Goal: Register for event/course: Sign up to attend an event or enroll in a course

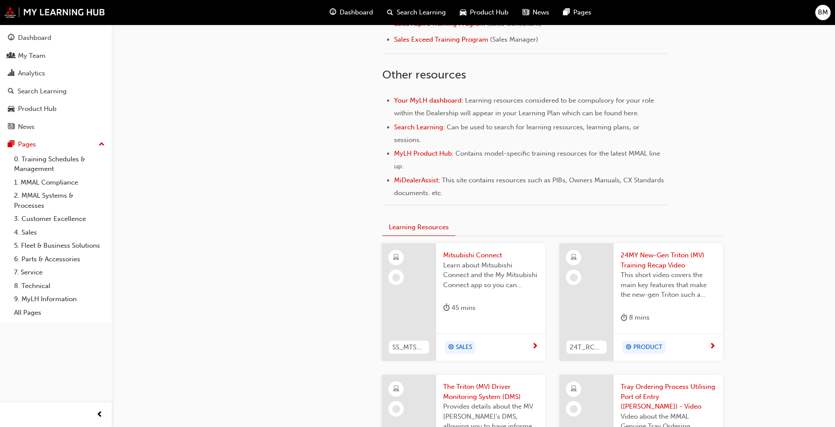
scroll to position [439, 0]
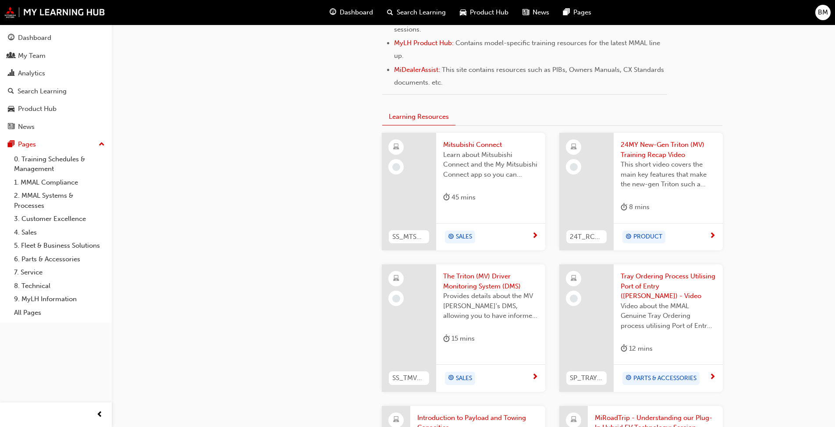
click at [660, 149] on span "24MY New-Gen Triton (MV) Training Recap Video" at bounding box center [668, 150] width 95 height 20
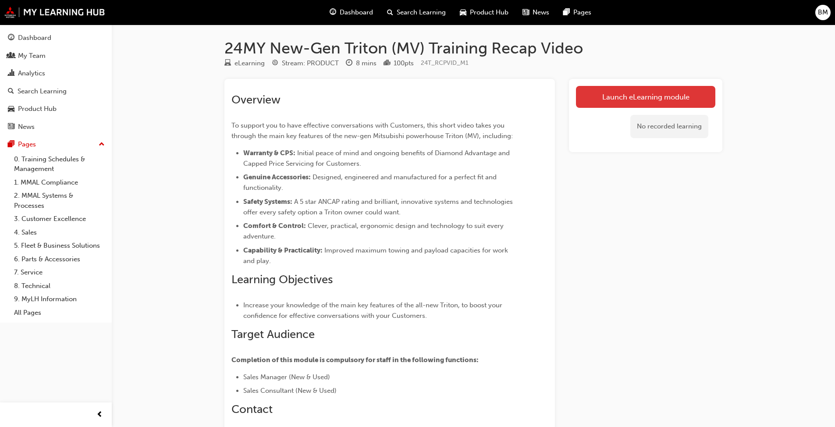
click at [656, 93] on link "Launch eLearning module" at bounding box center [645, 97] width 139 height 22
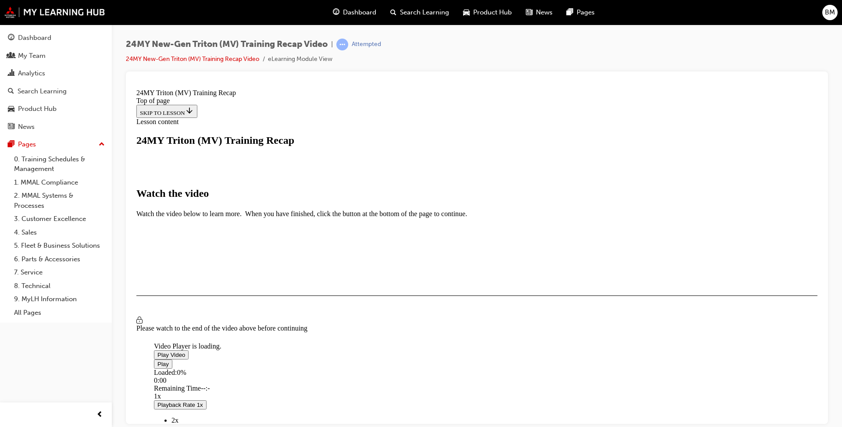
scroll to position [307, 0]
drag, startPoint x: 469, startPoint y: 282, endPoint x: 557, endPoint y: 292, distance: 88.7
click at [157, 351] on span "Video player" at bounding box center [157, 354] width 0 height 7
click at [225, 326] on button "I HAVE WATCHED THIS VIDEO" at bounding box center [180, 321] width 89 height 10
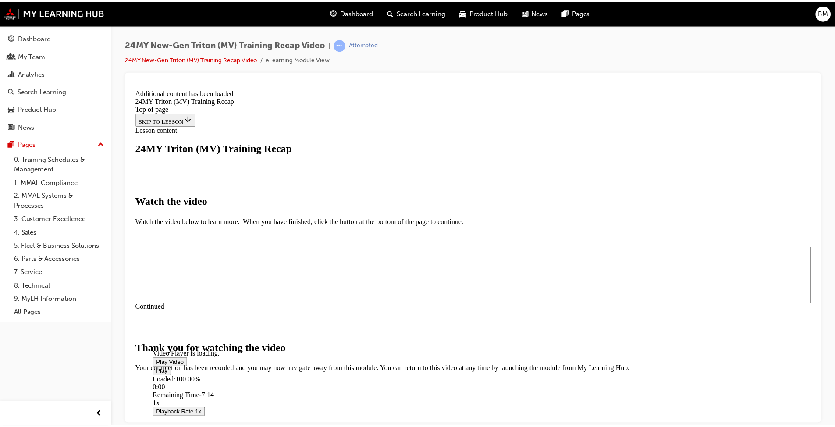
scroll to position [494, 0]
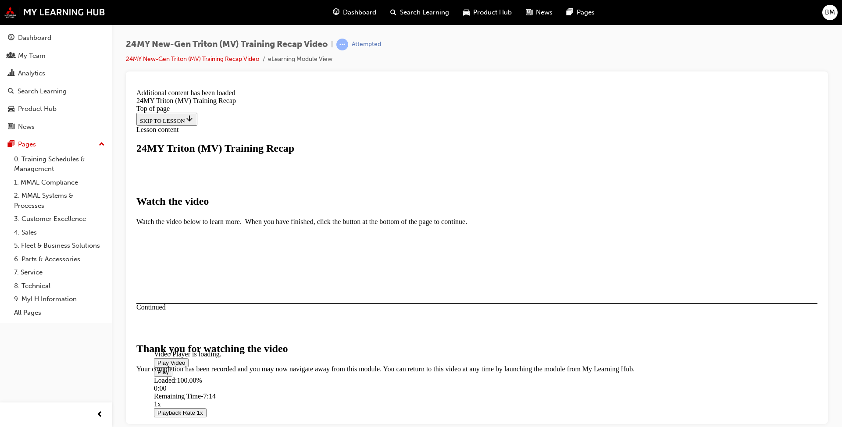
click at [463, 422] on section "CLOSE MODULE" at bounding box center [476, 426] width 681 height 9
click at [52, 160] on link "0. Training Schedules & Management" at bounding box center [60, 164] width 98 height 23
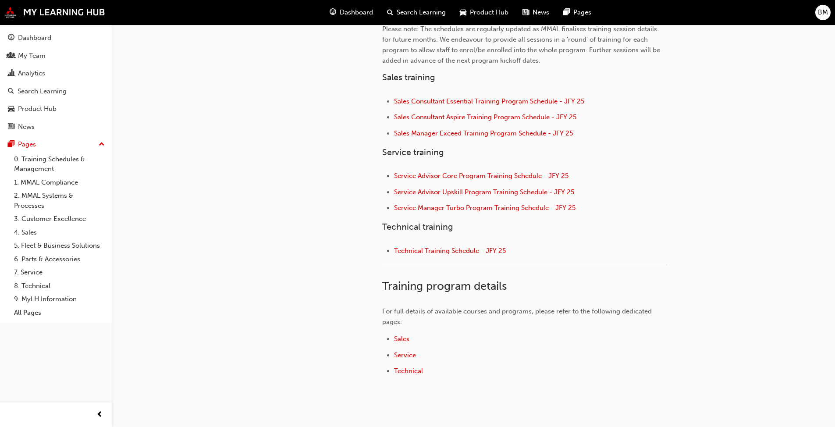
scroll to position [363, 0]
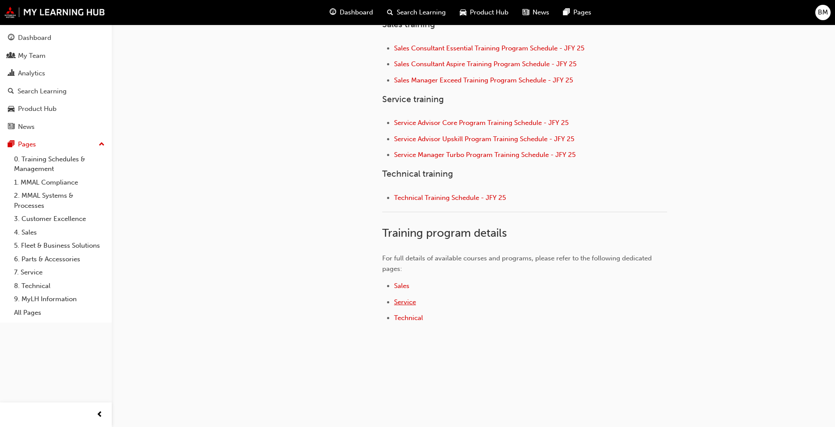
click at [409, 303] on span "Service" at bounding box center [405, 302] width 22 height 8
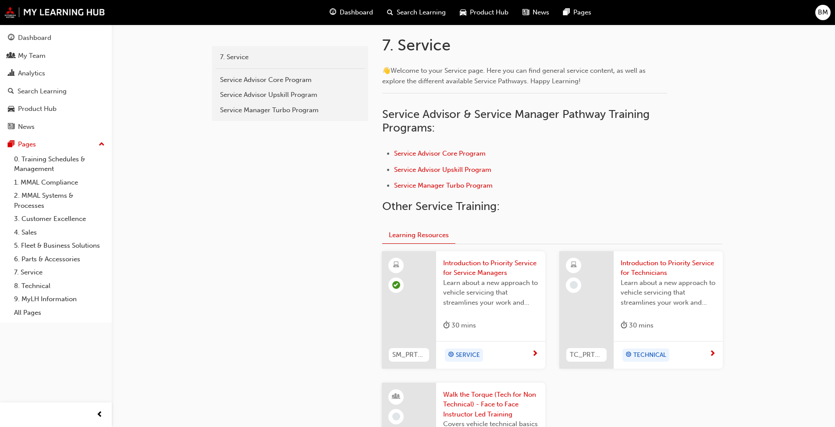
scroll to position [50, 0]
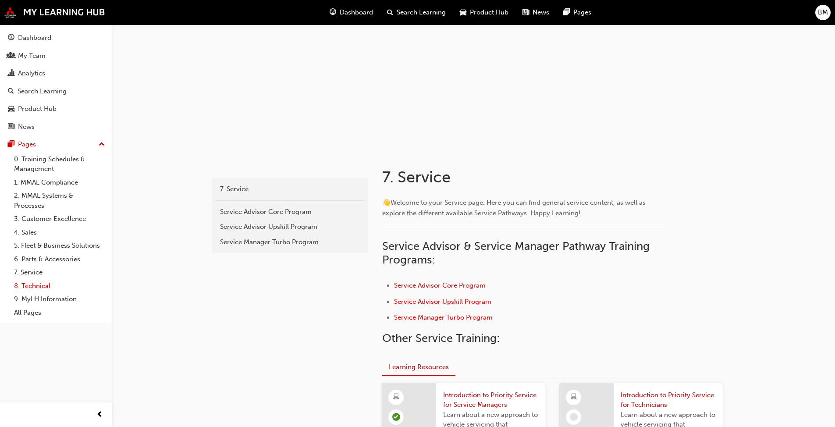
click at [31, 286] on link "8. Technical" at bounding box center [60, 286] width 98 height 14
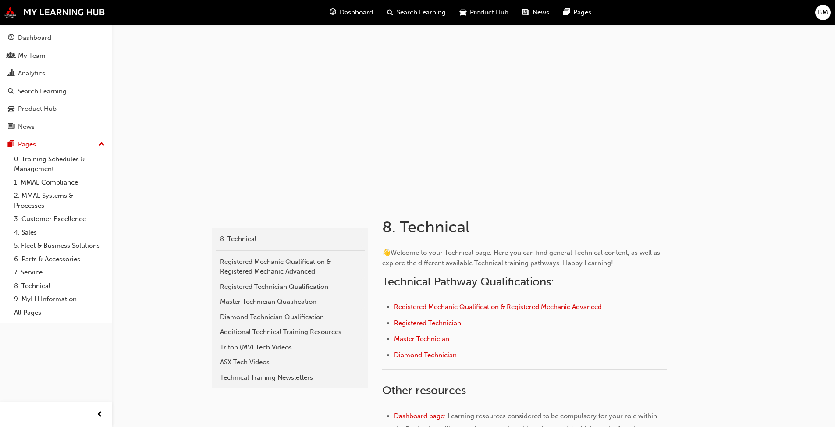
drag, startPoint x: 250, startPoint y: 361, endPoint x: 338, endPoint y: 357, distance: 88.7
click at [250, 361] on div "ASX Tech Videos" at bounding box center [290, 362] width 140 height 10
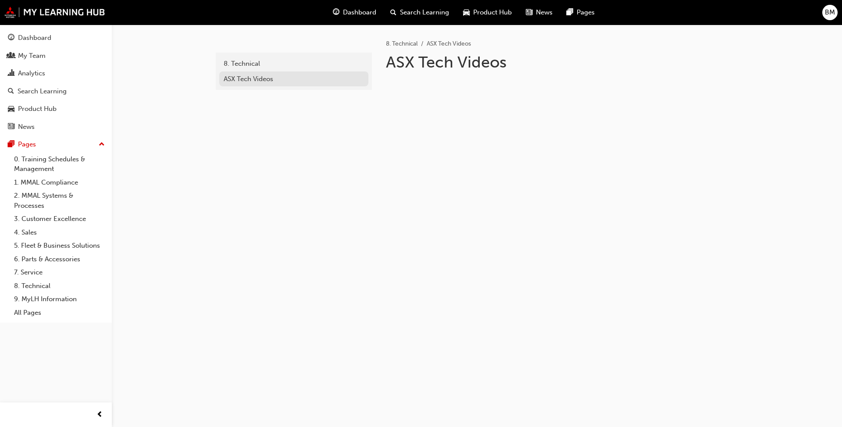
click at [250, 77] on div "ASX Tech Videos" at bounding box center [294, 79] width 140 height 10
click at [217, 55] on div "8. Technical ASX Tech Videos" at bounding box center [294, 71] width 156 height 37
click at [238, 62] on div "8. Technical" at bounding box center [294, 64] width 140 height 10
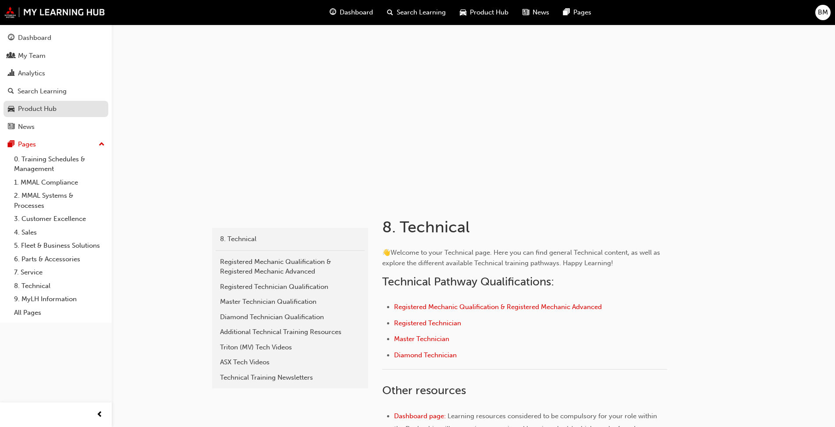
click at [42, 111] on div "Product Hub" at bounding box center [37, 109] width 39 height 10
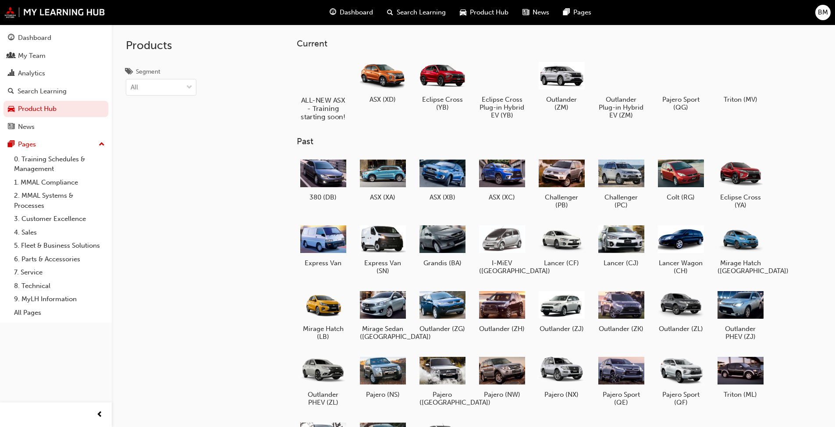
click at [326, 93] on div "ALL-NEW ASX - Training starting soon!" at bounding box center [323, 89] width 56 height 71
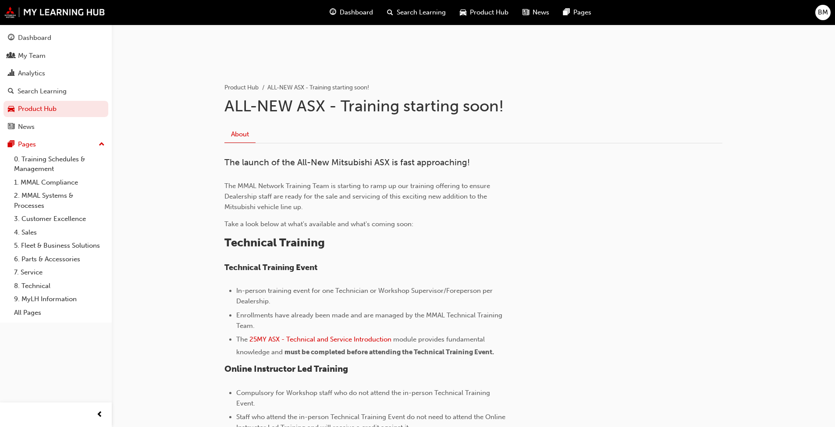
scroll to position [219, 0]
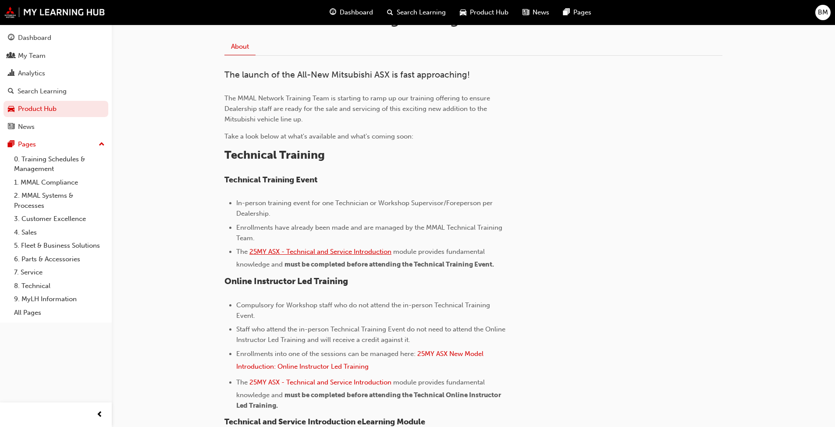
click at [322, 252] on span "25MY ASX - Technical and Service Introduction" at bounding box center [321, 252] width 142 height 8
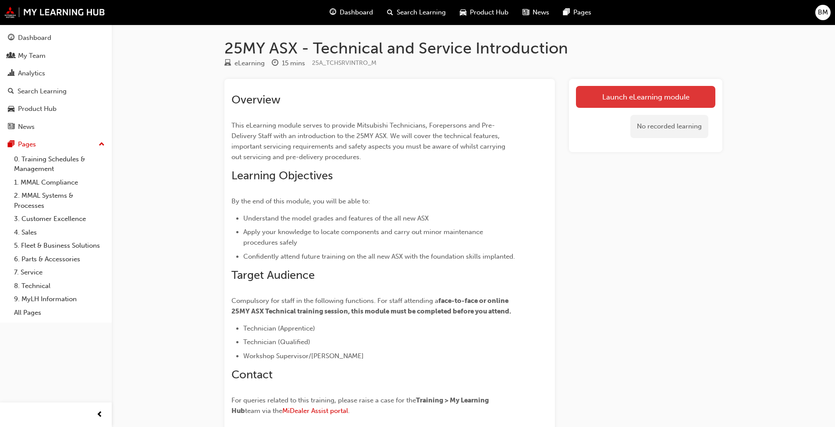
click at [664, 93] on link "Launch eLearning module" at bounding box center [645, 97] width 139 height 22
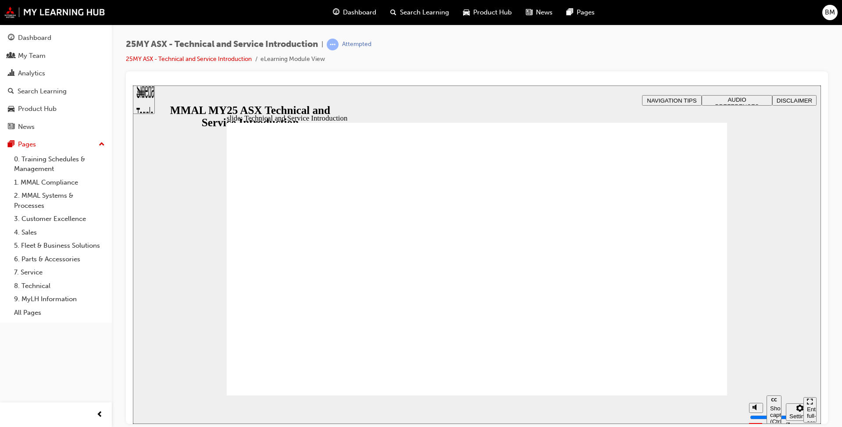
drag, startPoint x: 688, startPoint y: 343, endPoint x: 674, endPoint y: 343, distance: 13.2
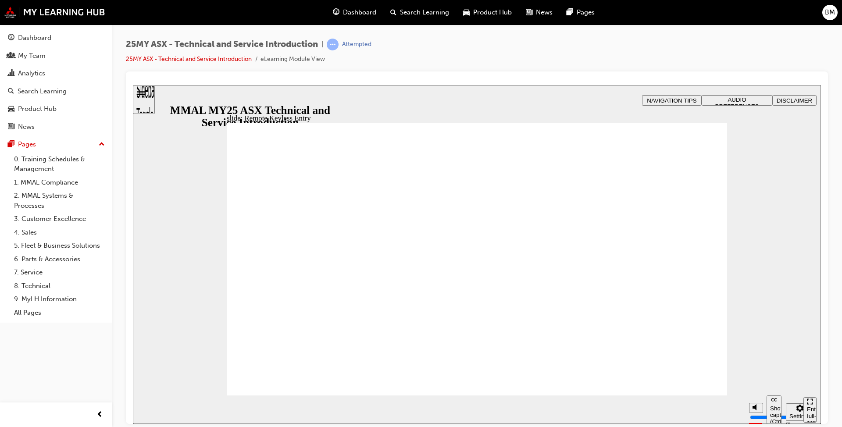
type input "21"
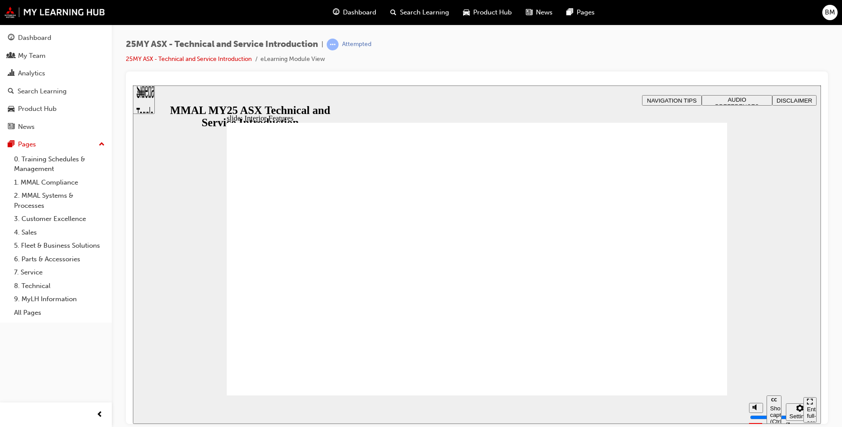
type input "17"
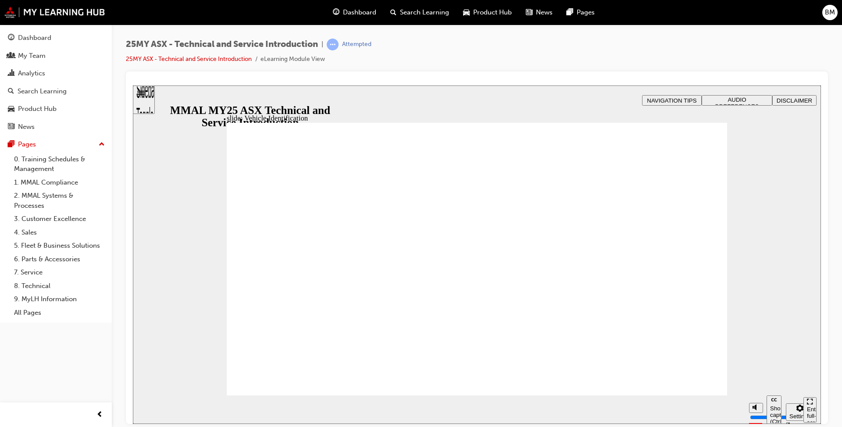
drag, startPoint x: 637, startPoint y: 281, endPoint x: 749, endPoint y: 290, distance: 111.8
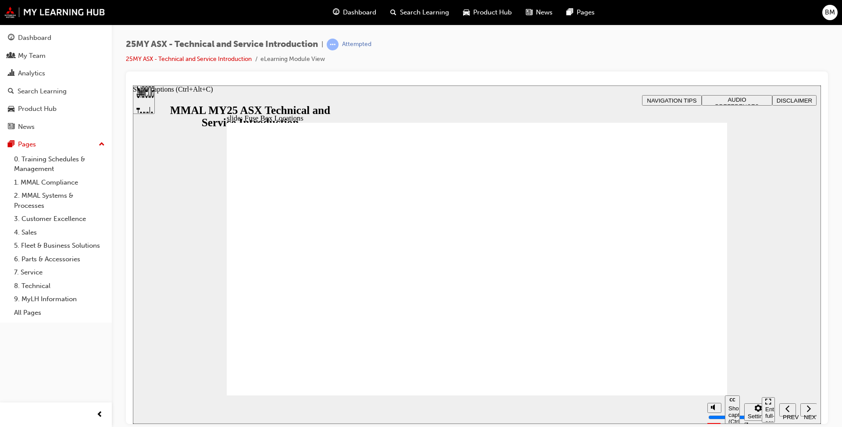
click at [213, 93] on div "Show captions (Ctrl+Alt+C)" at bounding box center [173, 89] width 80 height 8
drag, startPoint x: 700, startPoint y: 385, endPoint x: 707, endPoint y: 389, distance: 8.9
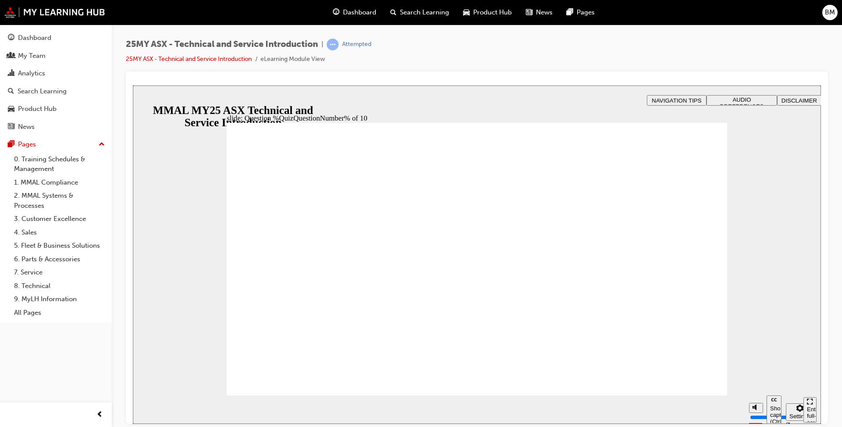
radio input "true"
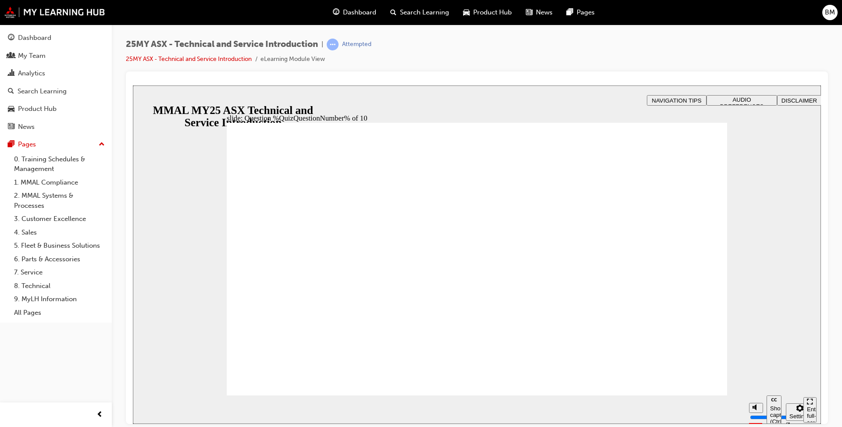
radio input "true"
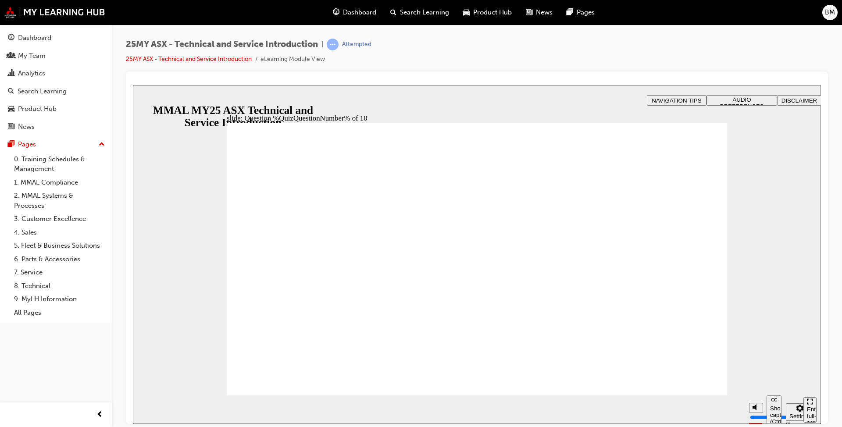
radio input "true"
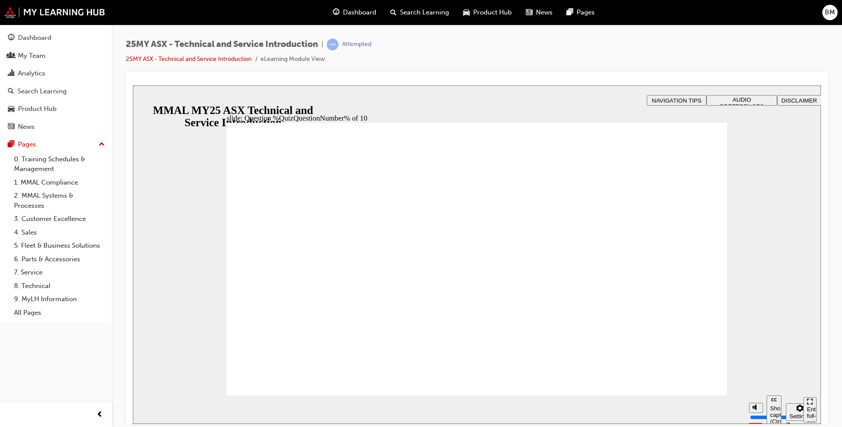
radio input "true"
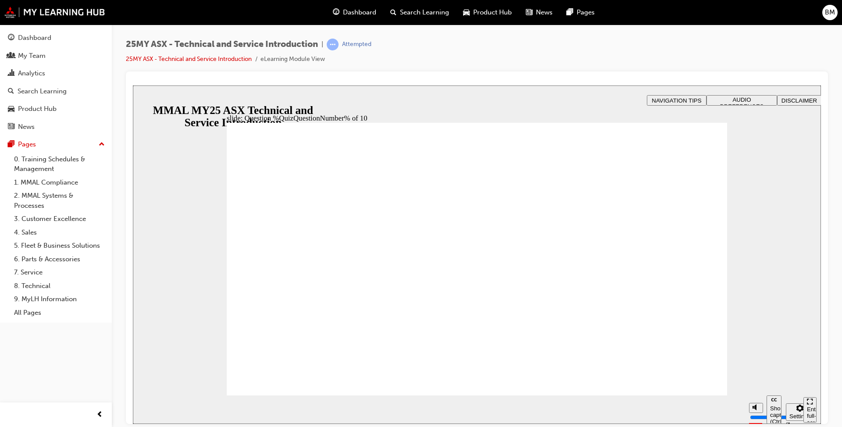
radio input "true"
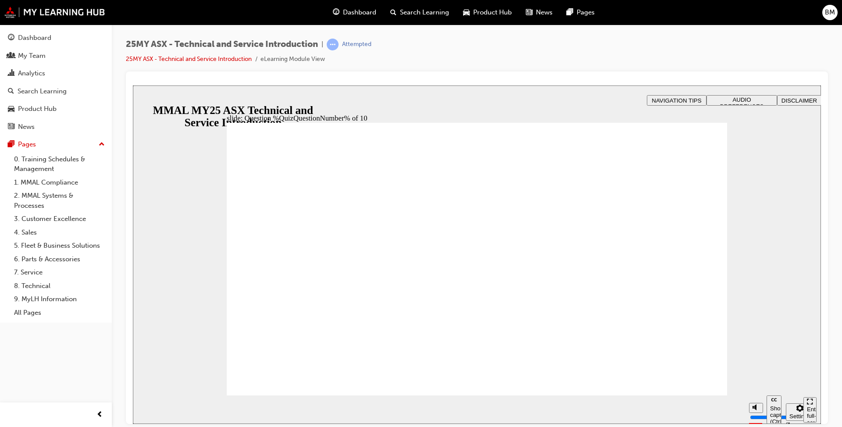
drag, startPoint x: 258, startPoint y: 243, endPoint x: 282, endPoint y: 256, distance: 26.7
radio input "true"
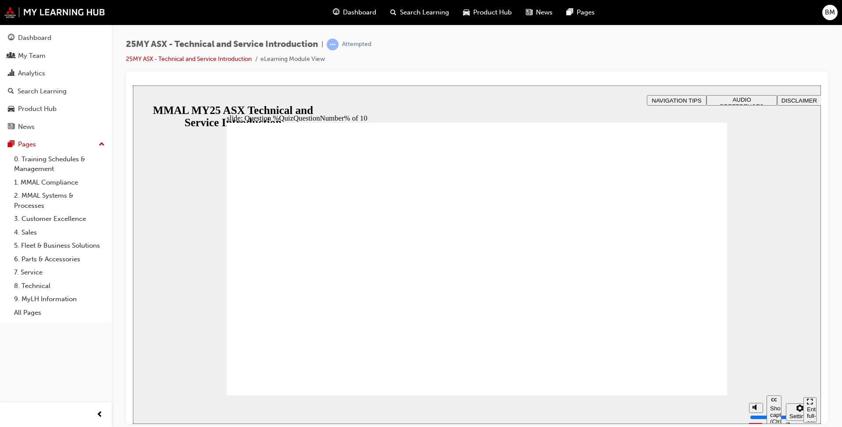
radio input "true"
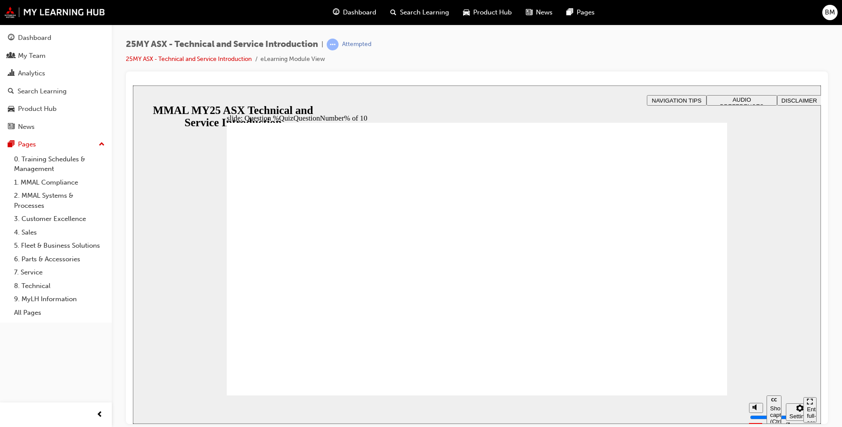
radio input "true"
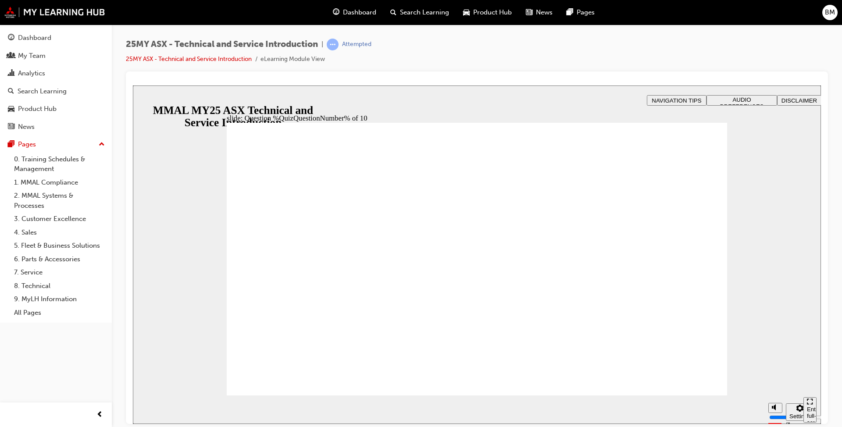
radio input "true"
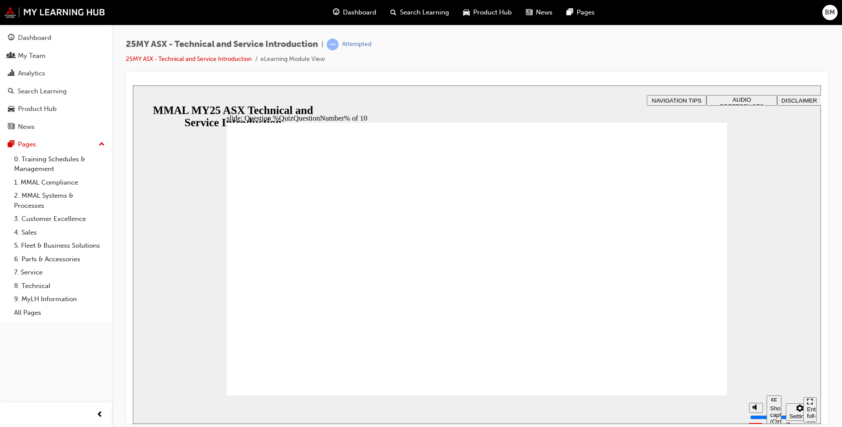
radio input "true"
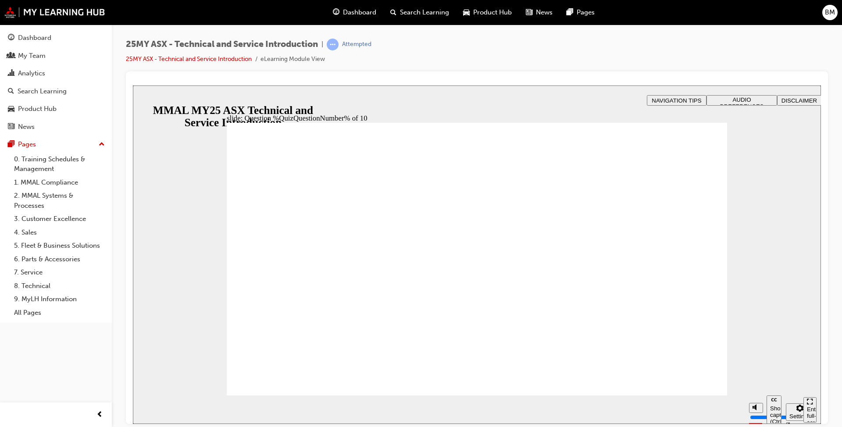
drag, startPoint x: 693, startPoint y: 382, endPoint x: 660, endPoint y: 399, distance: 36.7
radio input "true"
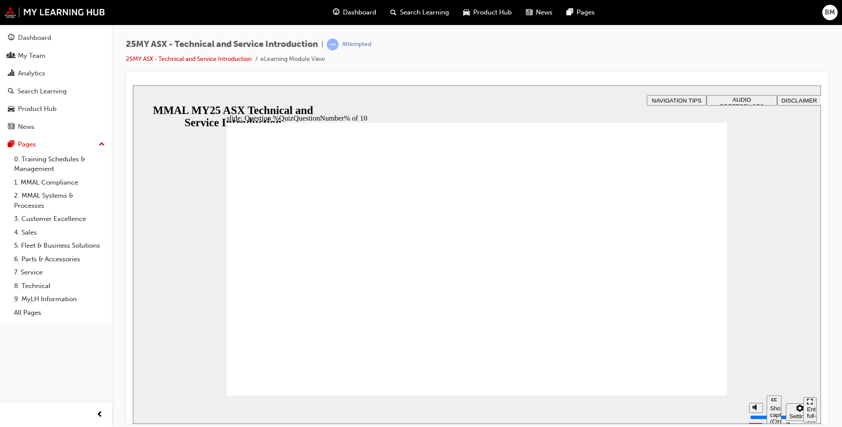
radio input "true"
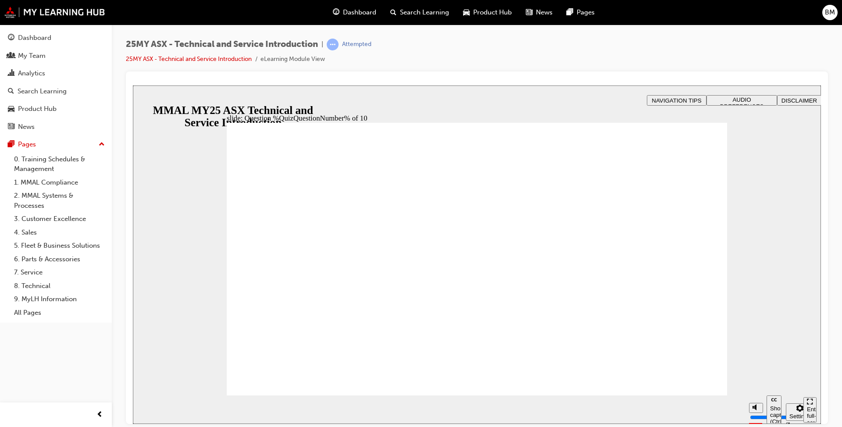
radio input "true"
drag, startPoint x: 483, startPoint y: 349, endPoint x: 589, endPoint y: 362, distance: 106.1
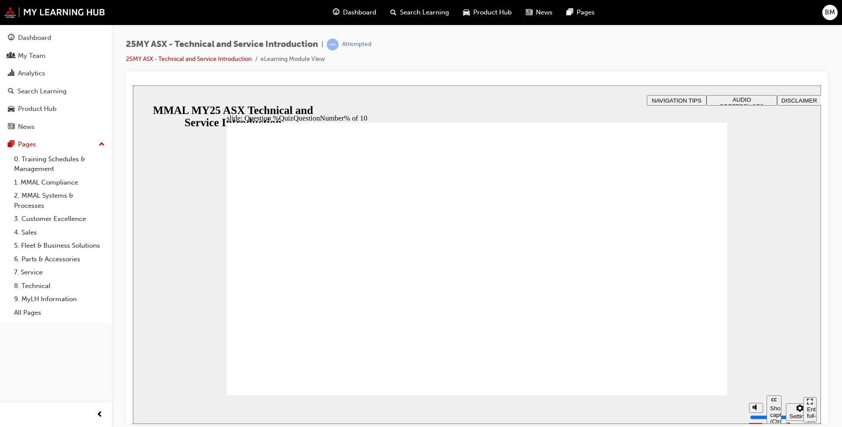
radio input "true"
drag, startPoint x: 482, startPoint y: 343, endPoint x: 514, endPoint y: 348, distance: 32.9
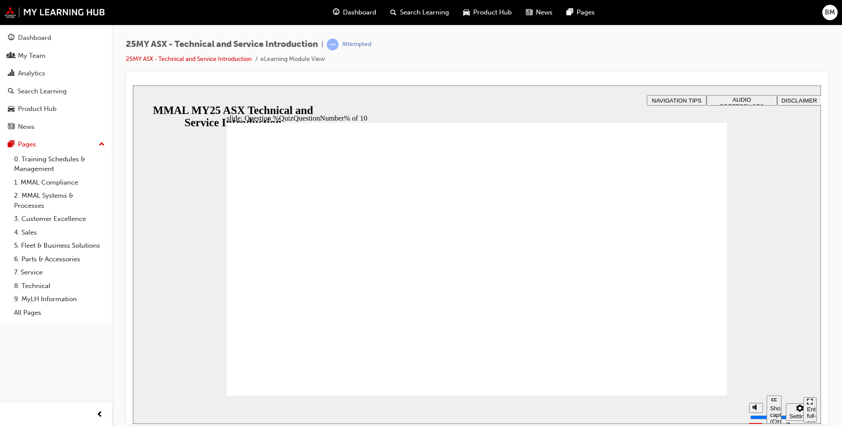
radio input "true"
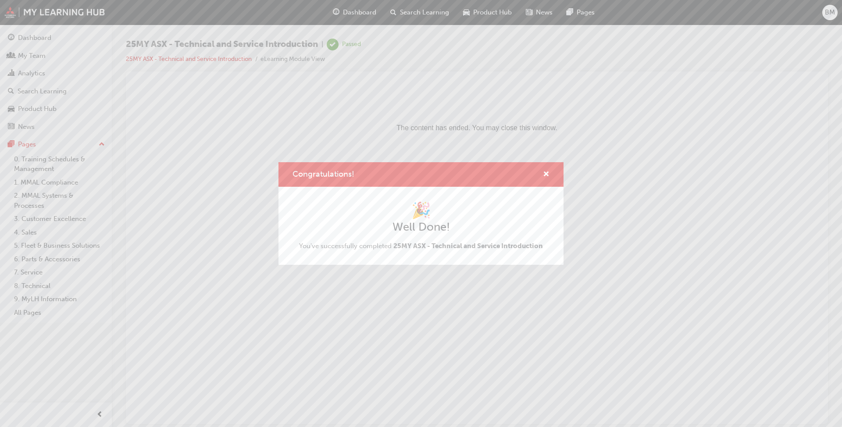
click at [141, 149] on div "Congratulations! 🎉 Well Done! You've successfully completed 25MY ASX - Technica…" at bounding box center [421, 213] width 842 height 427
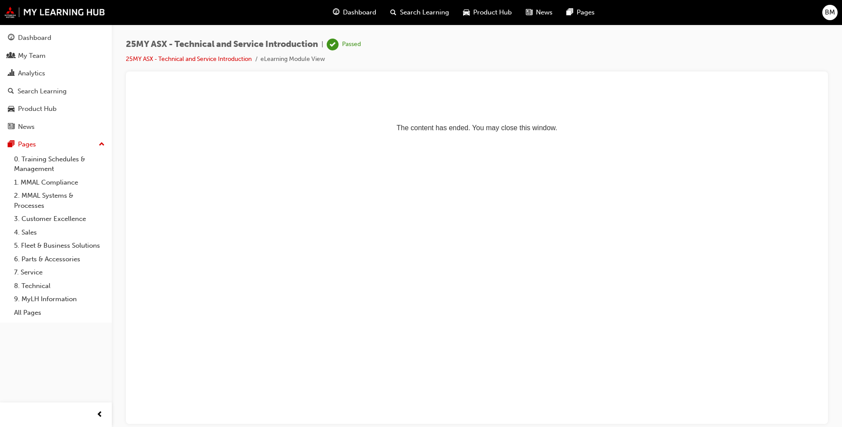
drag, startPoint x: 236, startPoint y: 174, endPoint x: 153, endPoint y: 163, distance: 83.6
click at [235, 139] on html "The content has ended. You may close this window." at bounding box center [477, 112] width 688 height 54
click at [54, 42] on div "Dashboard" at bounding box center [56, 37] width 96 height 11
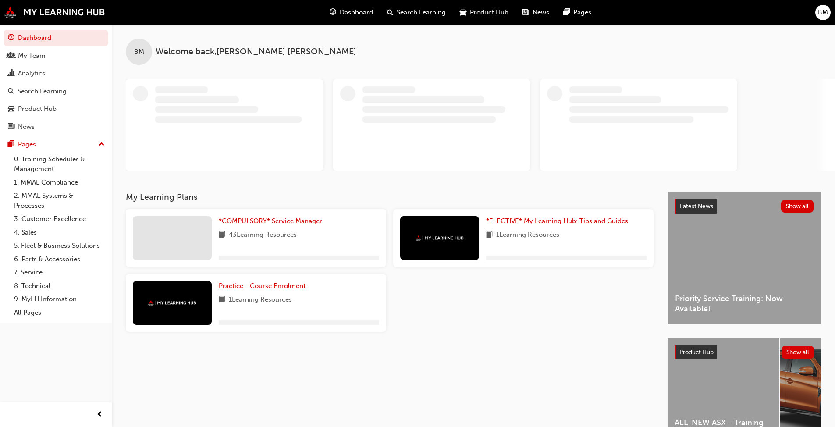
drag, startPoint x: 546, startPoint y: 358, endPoint x: 537, endPoint y: 362, distance: 10.4
click at [544, 359] on div "My Learning Plans *COMPULSORY* Service Manager 43 Learning Resources *ELECTIVE*…" at bounding box center [397, 328] width 542 height 272
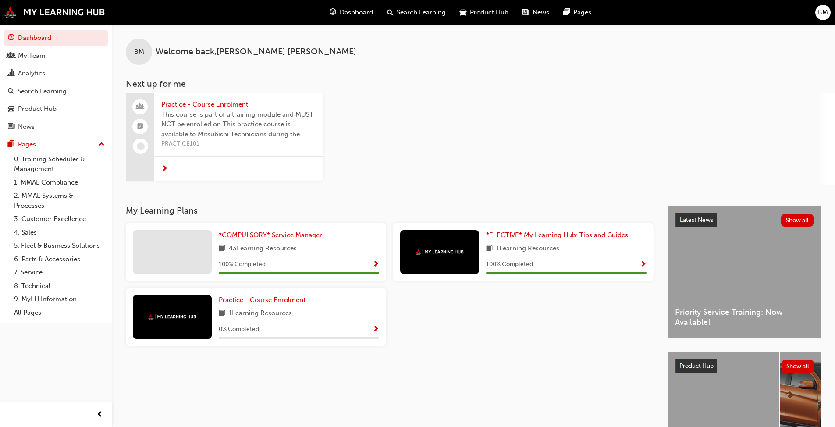
click at [507, 107] on div "Practice - Course Enrolment This course is part of a training module and MUST N…" at bounding box center [481, 139] width 710 height 92
click at [820, 11] on span "BM" at bounding box center [823, 12] width 10 height 10
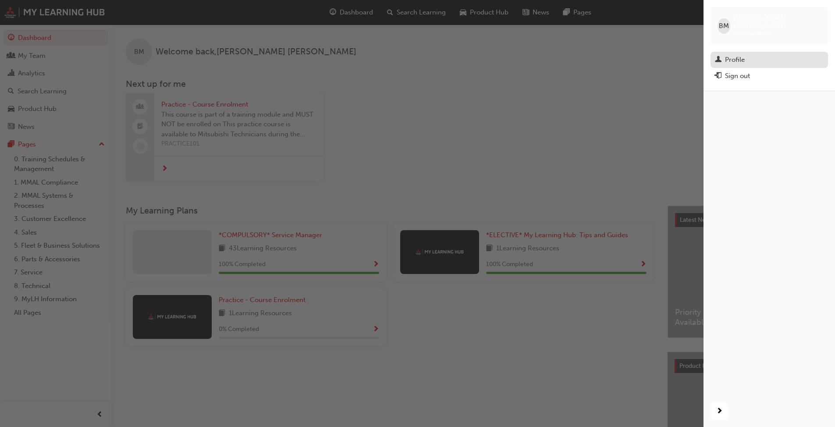
click at [723, 54] on div "Profile" at bounding box center [769, 59] width 109 height 11
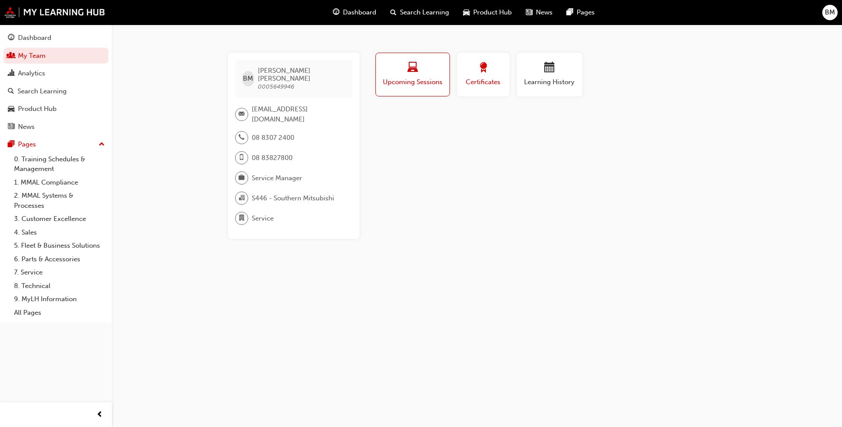
click at [480, 80] on span "Certificates" at bounding box center [483, 82] width 39 height 10
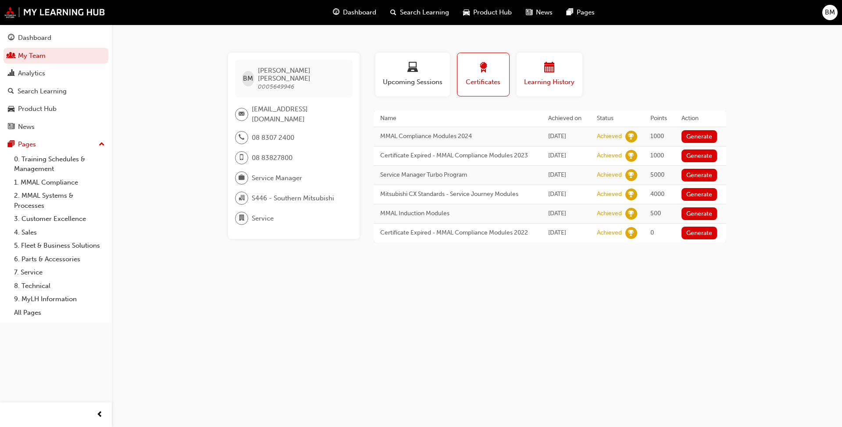
click at [562, 70] on div "button" at bounding box center [549, 69] width 53 height 14
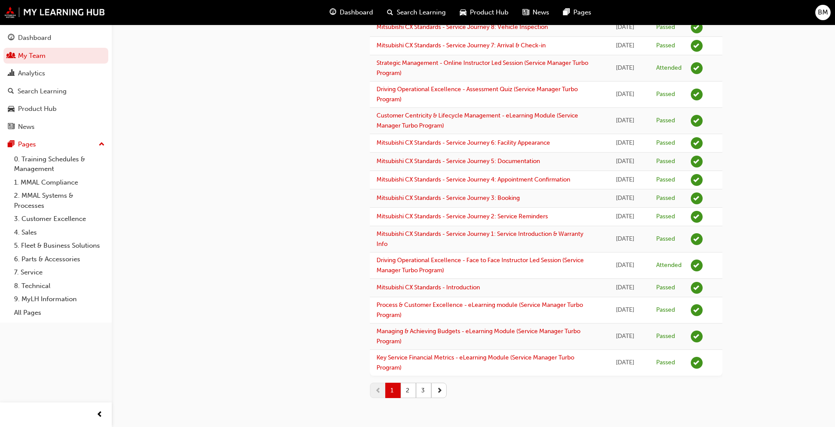
scroll to position [1034, 0]
click at [410, 391] on button "2" at bounding box center [408, 390] width 15 height 15
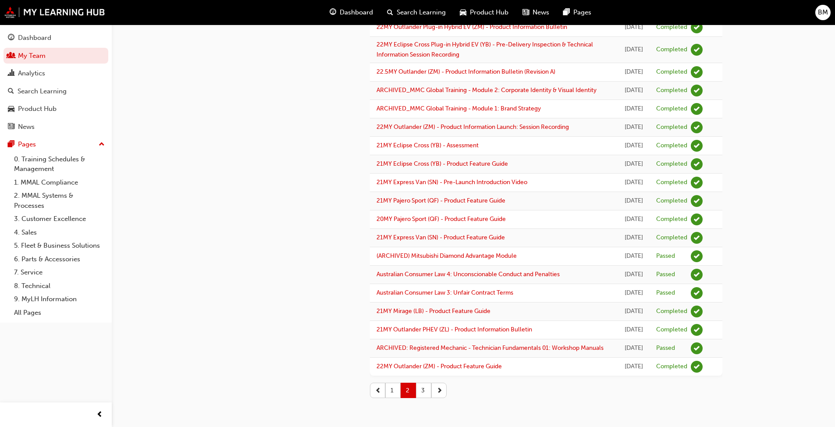
scroll to position [1050, 0]
click at [425, 387] on button "3" at bounding box center [423, 390] width 15 height 15
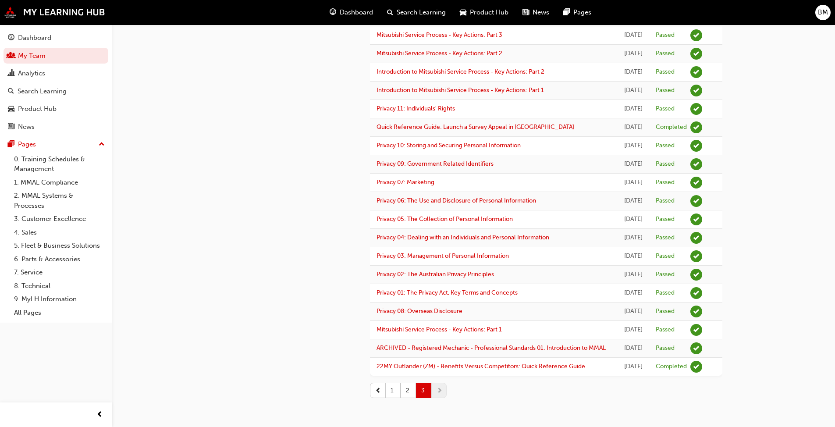
scroll to position [329, 0]
click at [375, 390] on span "prev-icon" at bounding box center [378, 390] width 6 height 9
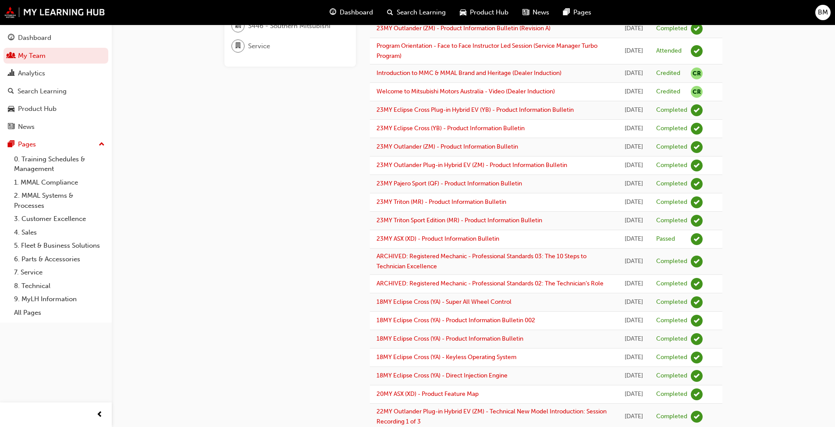
scroll to position [0, 0]
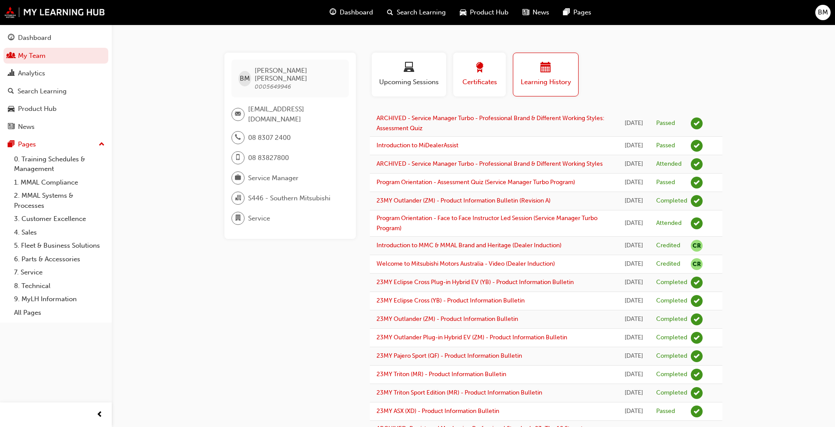
click at [492, 88] on button "Certificates" at bounding box center [479, 75] width 53 height 44
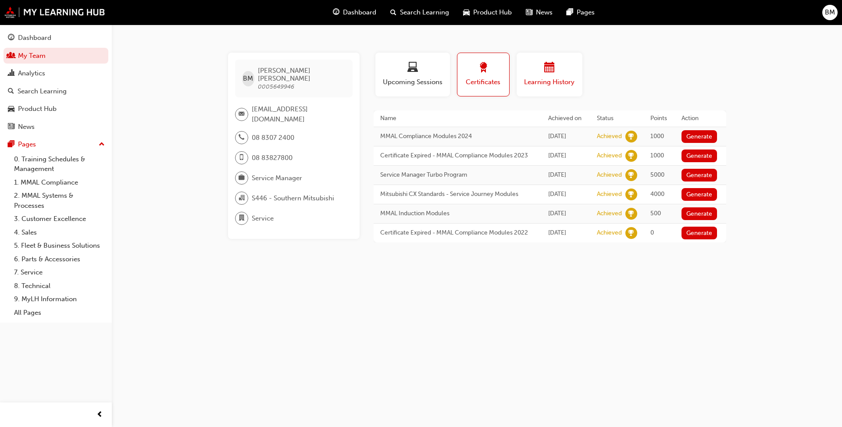
click at [546, 78] on span "Learning History" at bounding box center [549, 82] width 53 height 10
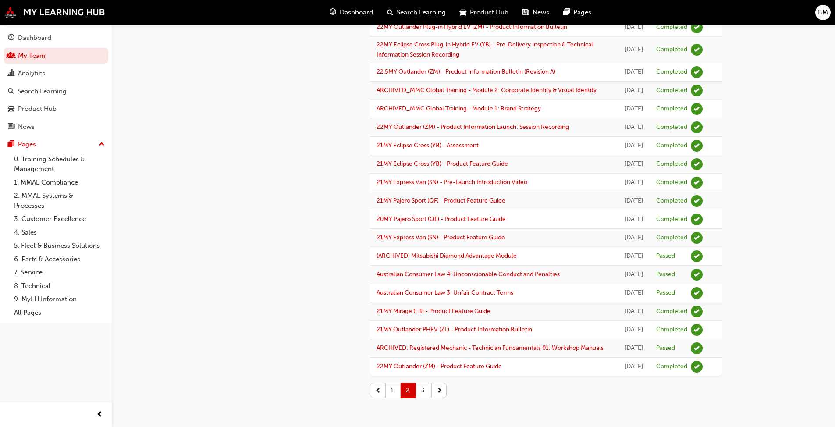
scroll to position [1050, 0]
click at [400, 390] on button "1" at bounding box center [392, 390] width 15 height 15
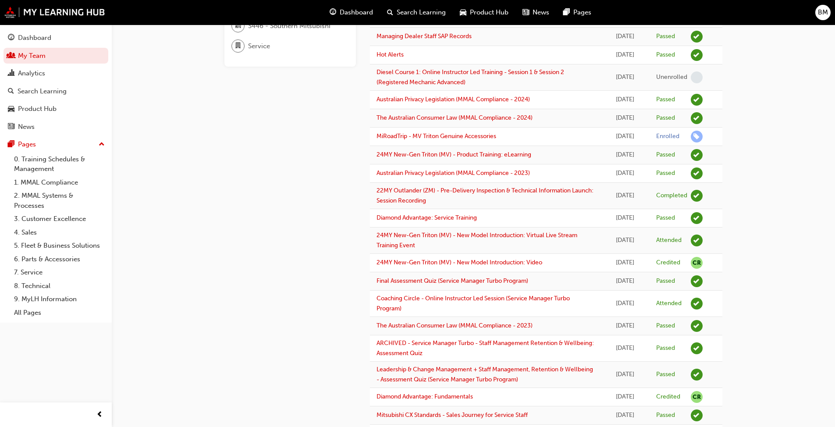
scroll to position [69, 0]
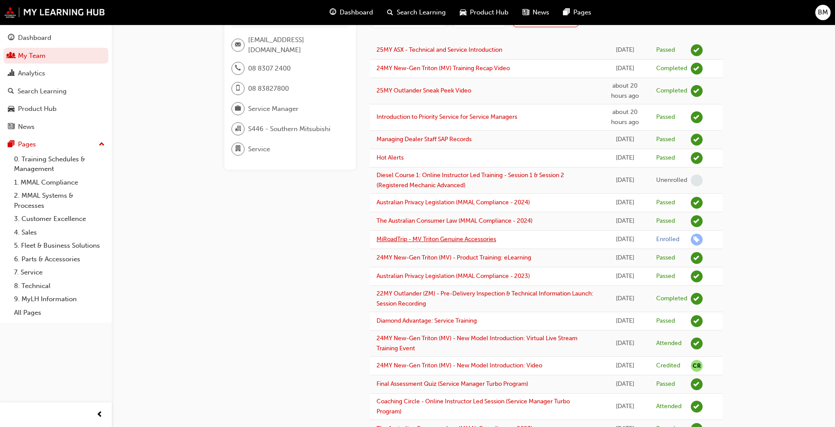
click at [453, 243] on link "MiRoadTrip - MV Triton Genuine Accessories" at bounding box center [437, 238] width 120 height 7
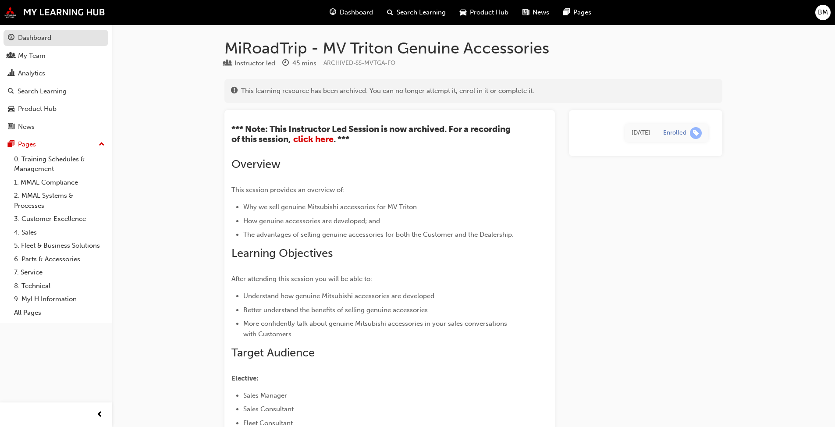
click at [29, 33] on div "Dashboard" at bounding box center [34, 38] width 33 height 10
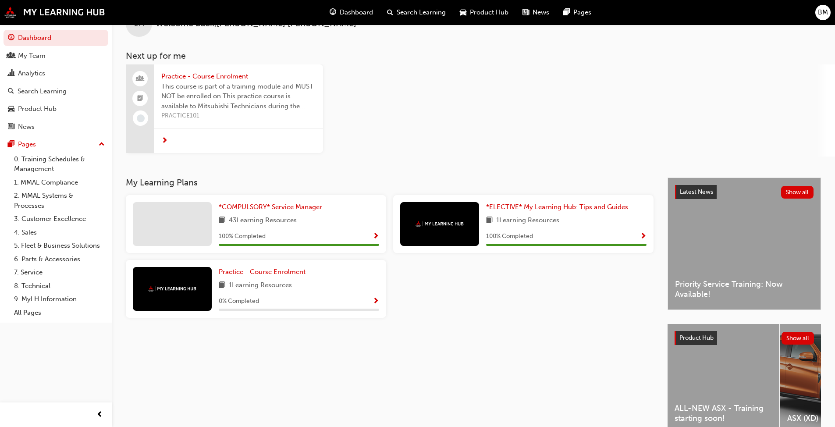
scroll to position [76, 0]
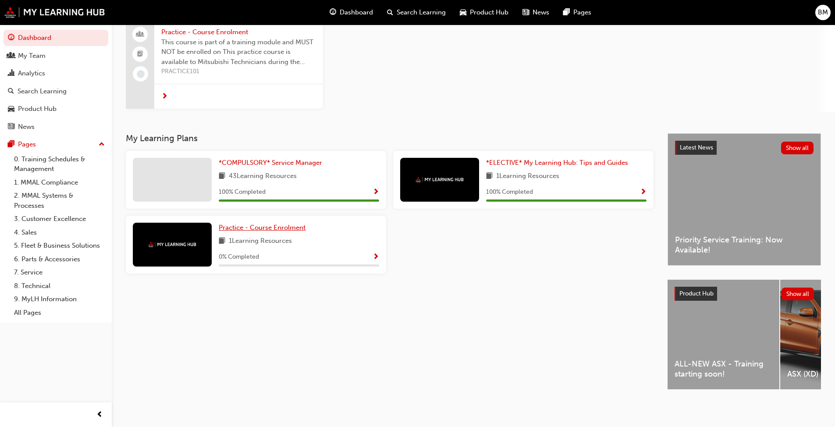
drag, startPoint x: 274, startPoint y: 225, endPoint x: 279, endPoint y: 226, distance: 4.9
click at [274, 225] on span "Practice - Course Enrolment" at bounding box center [262, 228] width 87 height 8
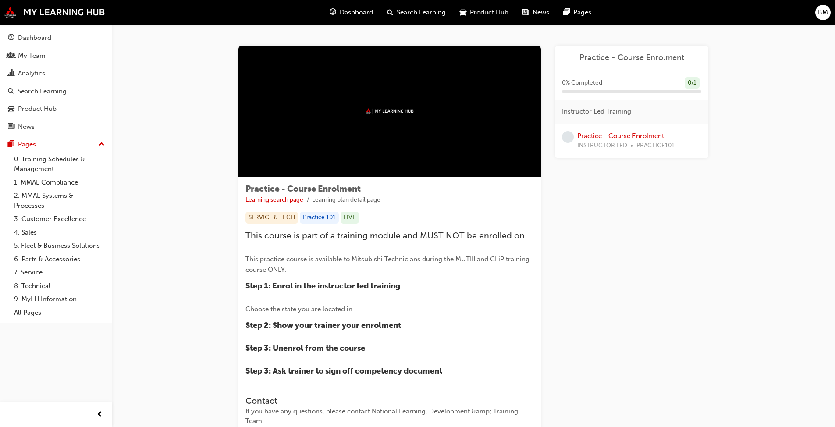
click at [646, 138] on link "Practice - Course Enrolment" at bounding box center [621, 136] width 87 height 8
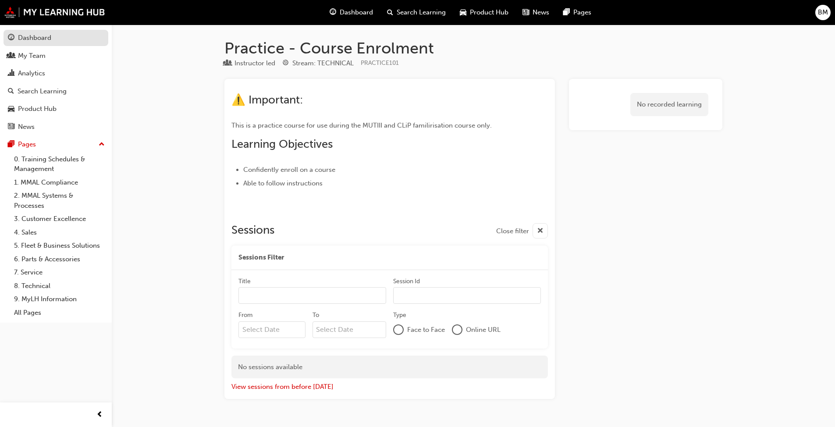
click at [23, 36] on div "Dashboard" at bounding box center [34, 38] width 33 height 10
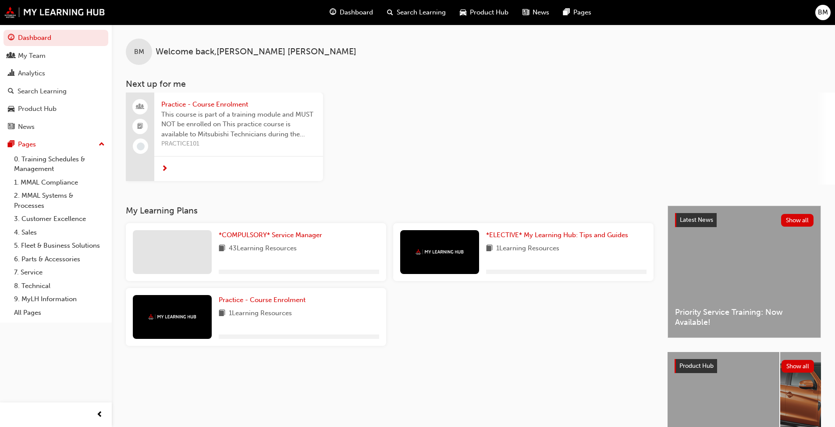
drag, startPoint x: 268, startPoint y: 335, endPoint x: 250, endPoint y: 362, distance: 31.8
click at [246, 363] on div "My Learning Plans *COMPULSORY* Service Manager 43 Learning Resources *ELECTIVE*…" at bounding box center [397, 342] width 542 height 272
click at [511, 382] on div "My Learning Plans *COMPULSORY* Service Manager 43 Learning Resources 100 % Comp…" at bounding box center [397, 342] width 542 height 272
click at [507, 136] on div "Practice - Course Enrolment This course is part of a training module and MUST N…" at bounding box center [481, 139] width 710 height 92
click at [636, 104] on div "Practice - Course Enrolment This course is part of a training module and MUST N…" at bounding box center [481, 139] width 710 height 92
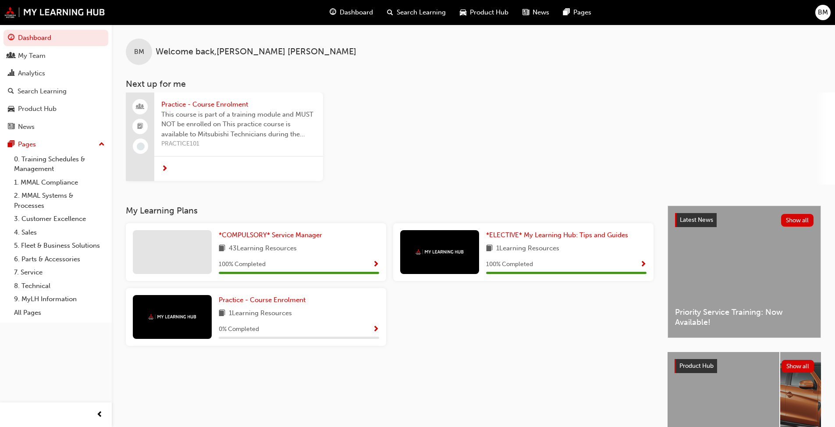
click at [484, 107] on div "Practice - Course Enrolment This course is part of a training module and MUST N…" at bounding box center [481, 139] width 710 height 92
click at [49, 162] on link "0. Training Schedules & Management" at bounding box center [60, 164] width 98 height 23
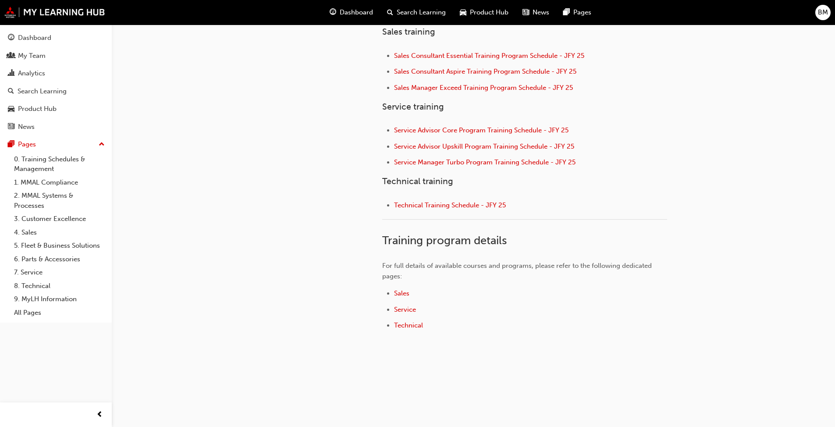
scroll to position [363, 0]
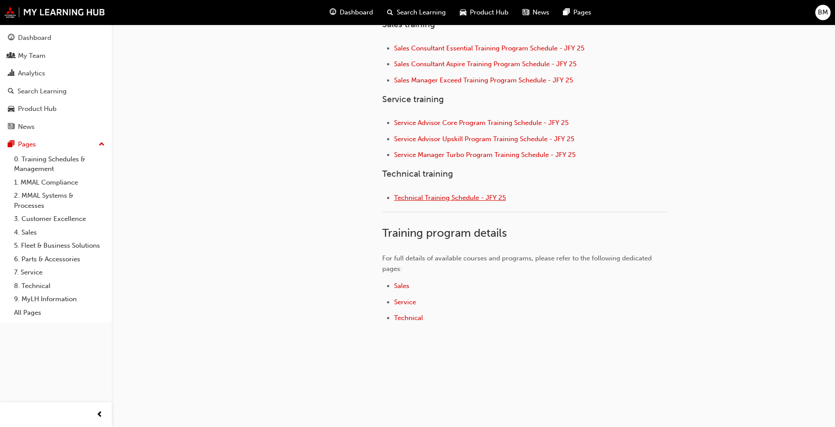
click at [419, 200] on span "Technical Training Schedule - JFY 25" at bounding box center [450, 198] width 112 height 8
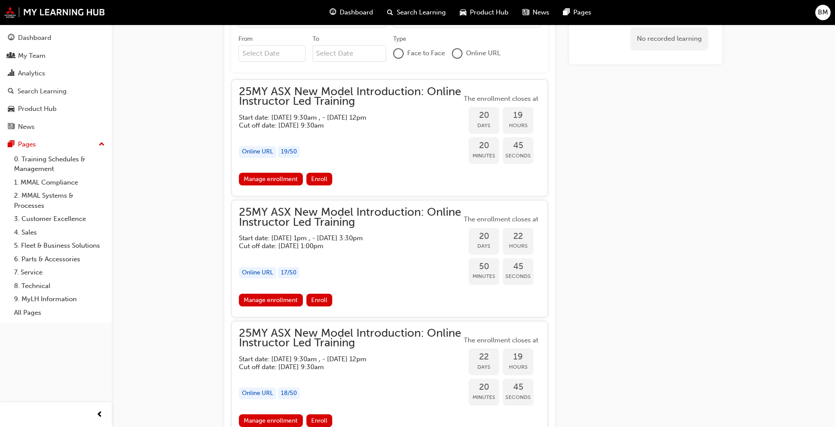
scroll to position [487, 0]
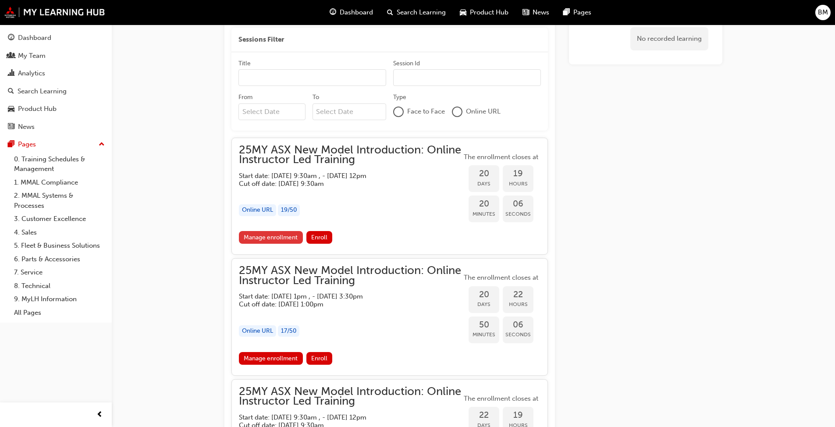
click at [276, 237] on link "Manage enrollment" at bounding box center [271, 237] width 64 height 13
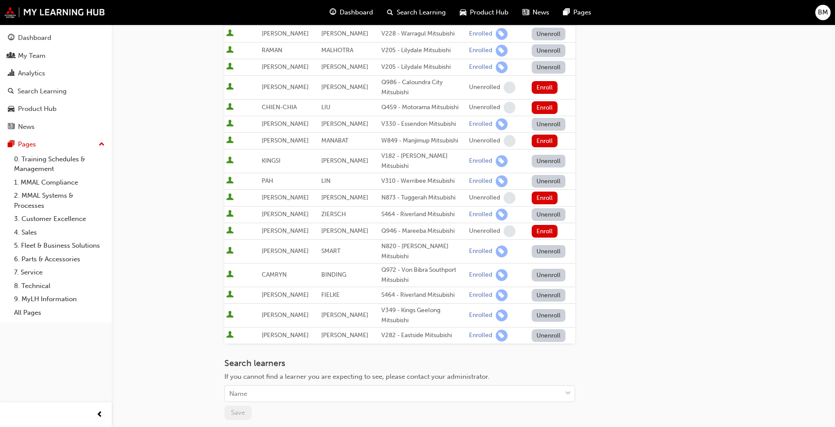
scroll to position [351, 0]
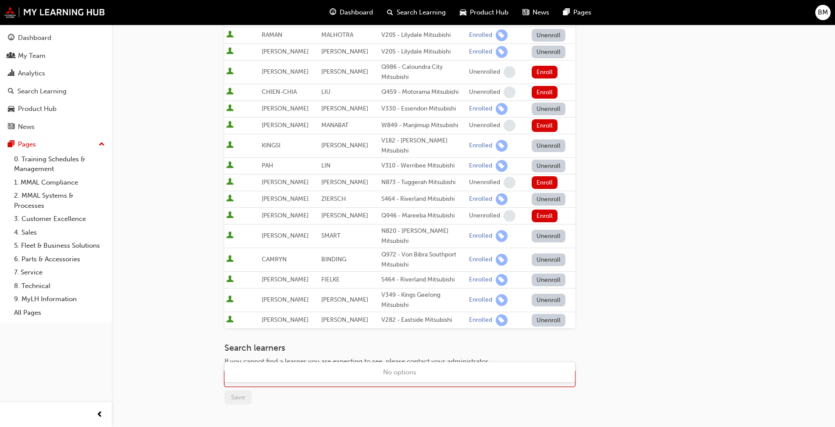
click at [300, 371] on div "Name" at bounding box center [393, 378] width 337 height 15
type input "lon"
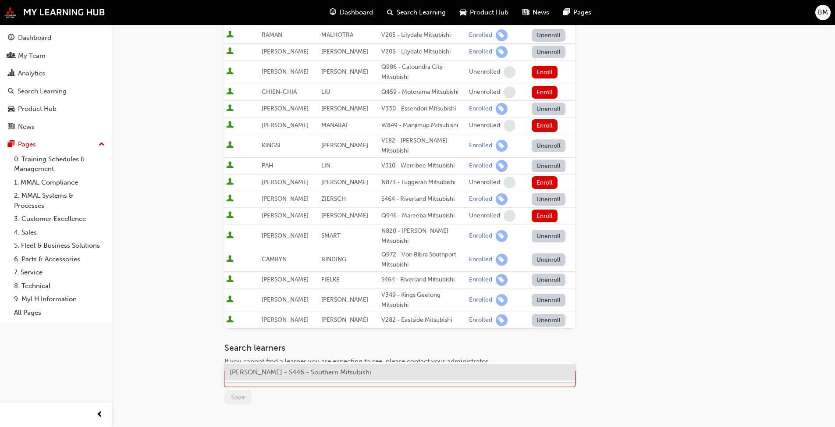
click at [303, 372] on span "FLETCHER LONGLEY - S446 - Southern Mitsubishi" at bounding box center [301, 372] width 142 height 8
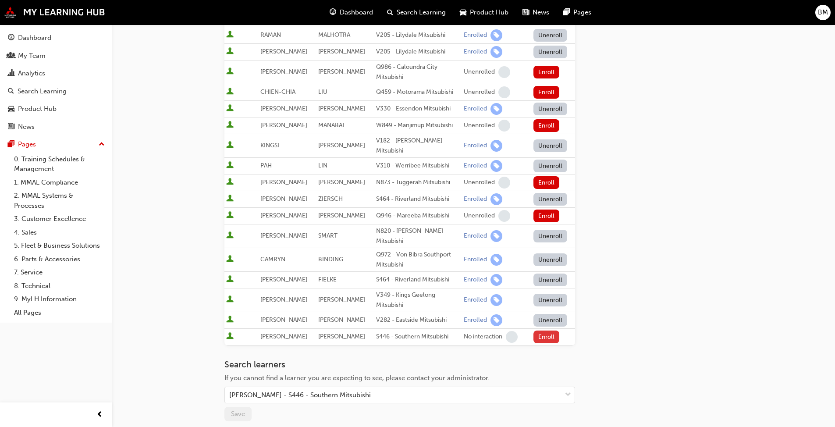
click at [547, 331] on button "Enroll" at bounding box center [547, 337] width 26 height 13
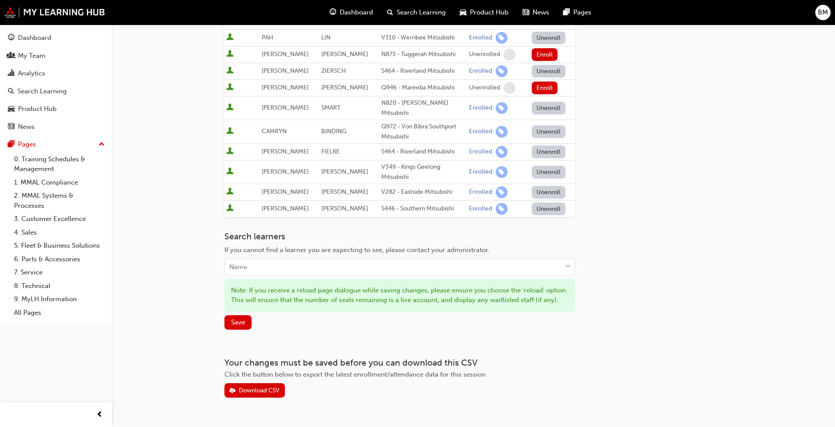
scroll to position [481, 0]
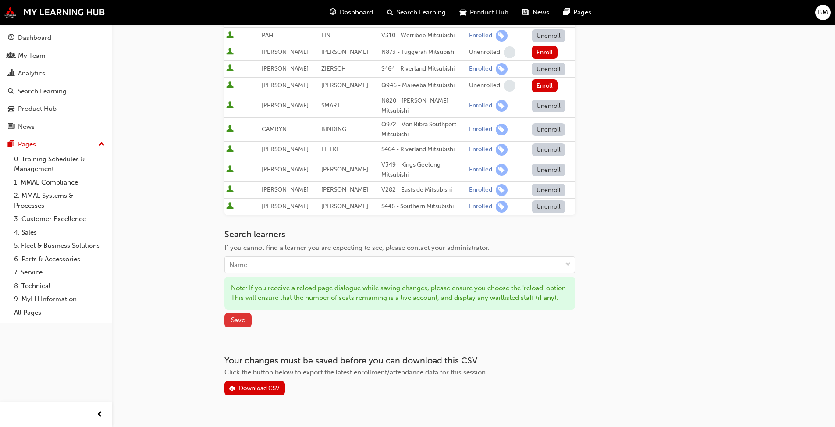
click at [242, 316] on span "Save" at bounding box center [238, 320] width 14 height 8
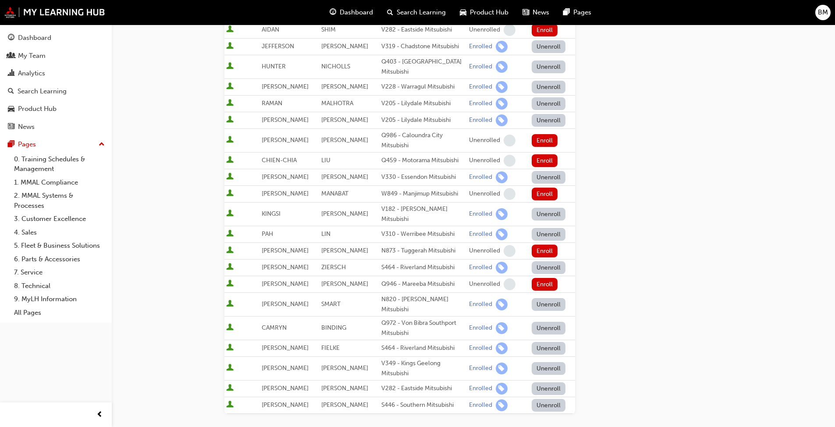
scroll to position [0, 0]
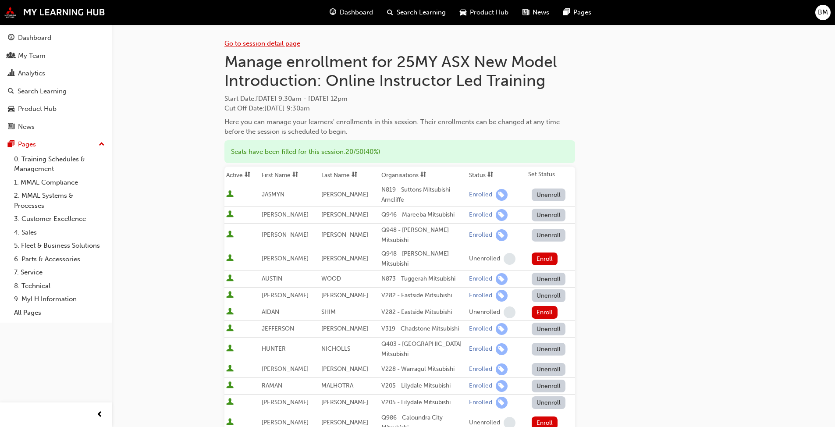
click at [280, 43] on link "Go to session detail page" at bounding box center [263, 43] width 76 height 8
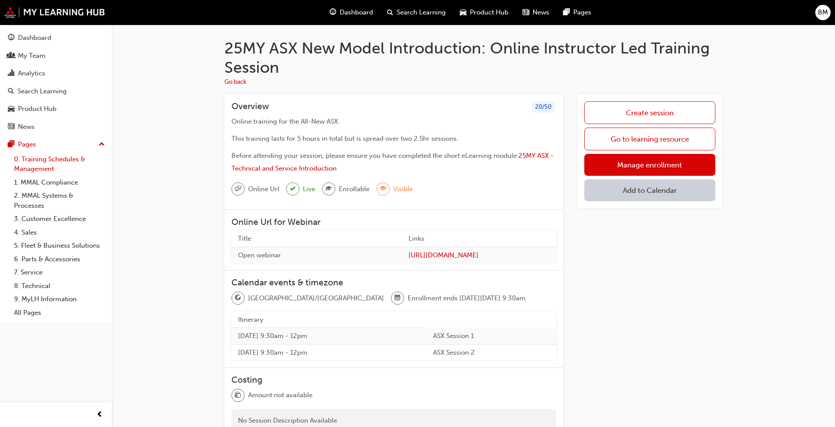
click at [37, 162] on link "0. Training Schedules & Management" at bounding box center [60, 164] width 98 height 23
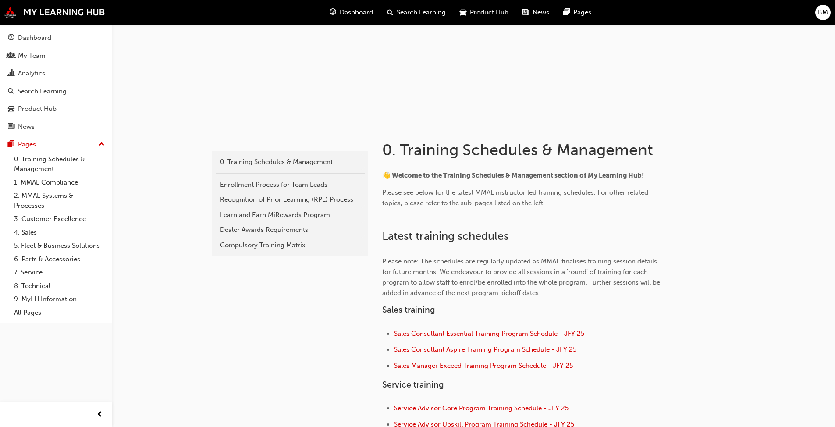
scroll to position [307, 0]
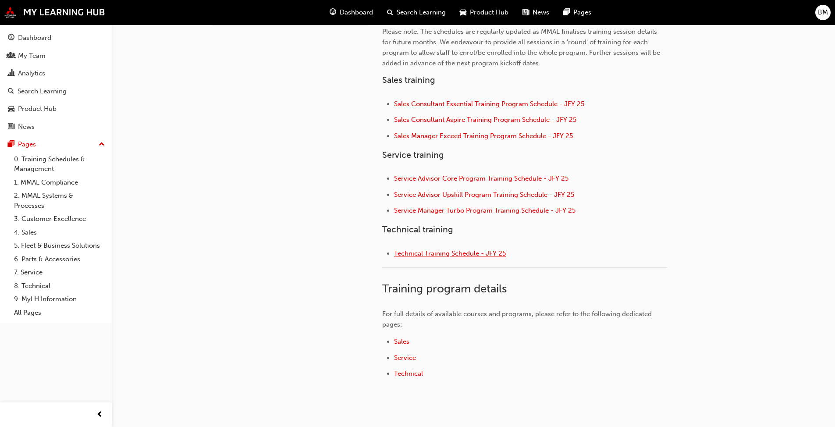
click at [450, 255] on span "Technical Training Schedule - JFY 25" at bounding box center [450, 254] width 112 height 8
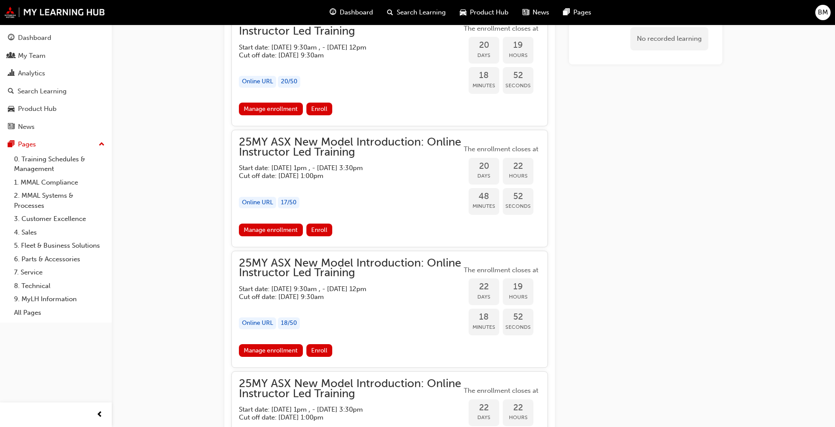
scroll to position [619, 0]
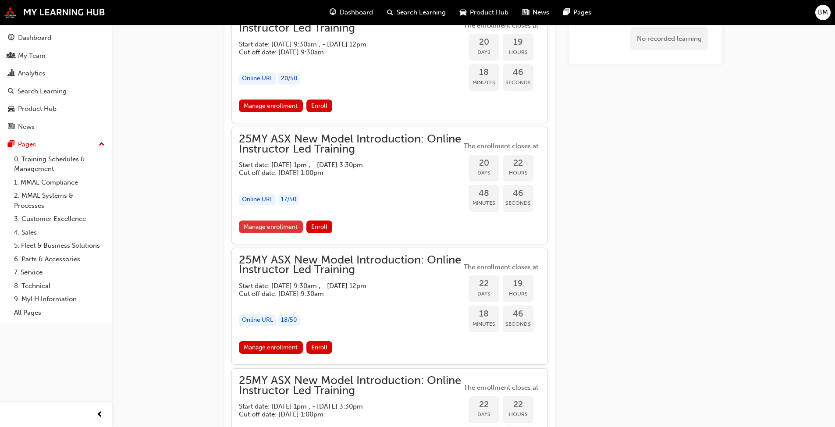
click at [276, 225] on link "Manage enrollment" at bounding box center [271, 227] width 64 height 13
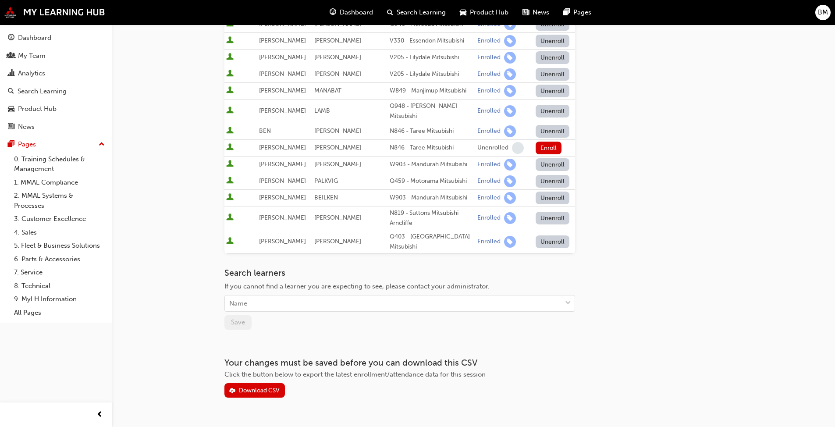
scroll to position [271, 0]
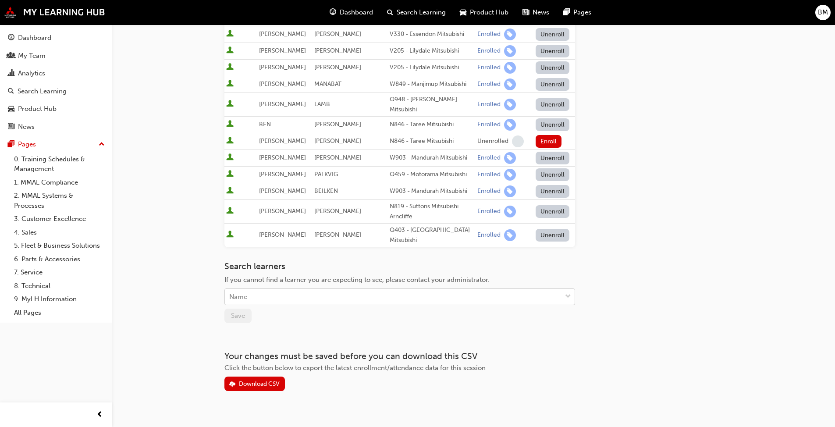
click at [304, 289] on div "Name" at bounding box center [393, 296] width 337 height 15
type input "w"
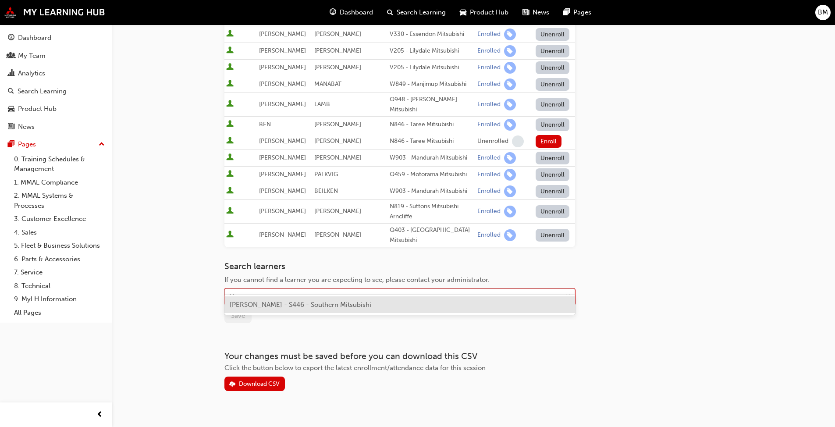
type input "w"
click at [331, 309] on div "JACK WISE - S446 - Southern Mitsubishi" at bounding box center [400, 304] width 351 height 17
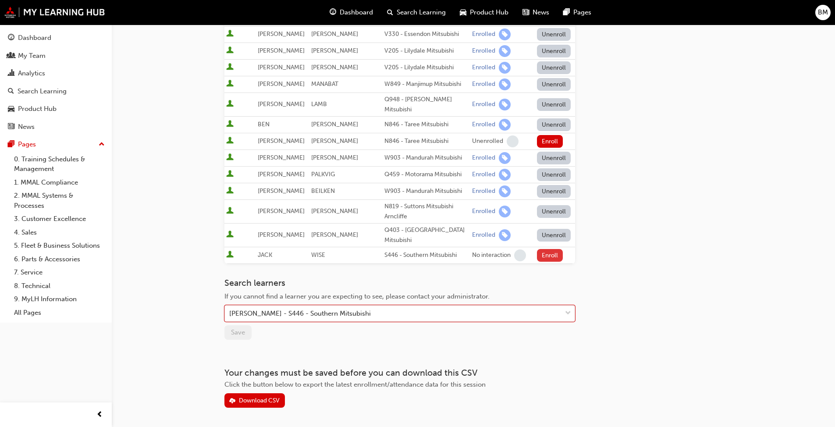
click at [549, 249] on button "Enroll" at bounding box center [550, 255] width 26 height 13
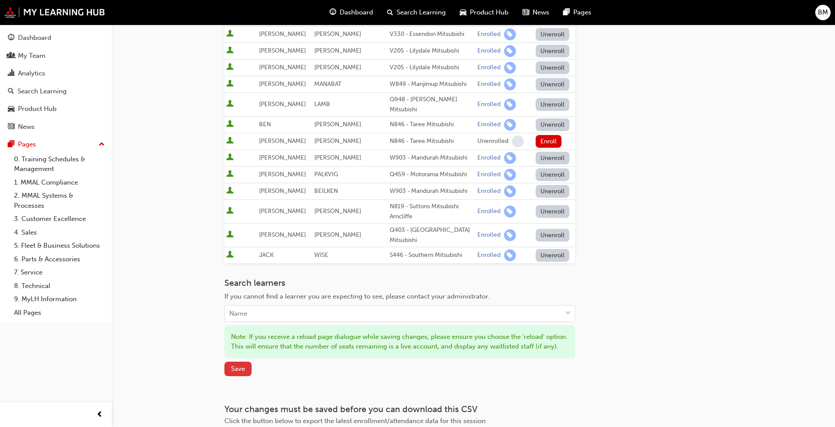
click at [236, 365] on span "Save" at bounding box center [238, 369] width 14 height 8
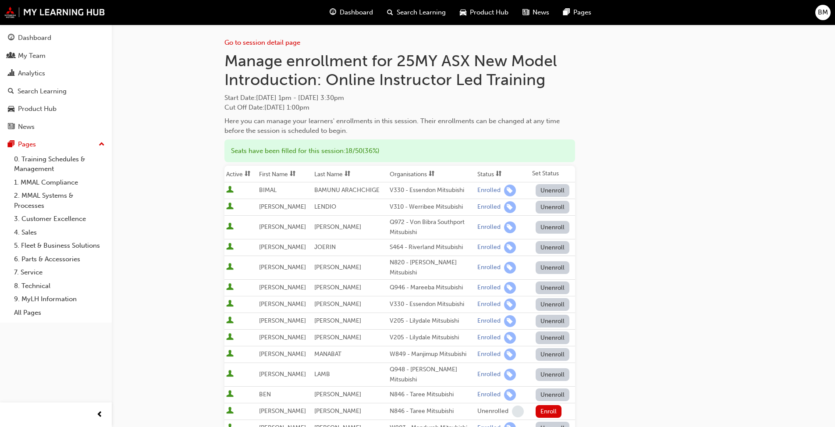
scroll to position [0, 0]
click at [27, 161] on link "0. Training Schedules & Management" at bounding box center [60, 164] width 98 height 23
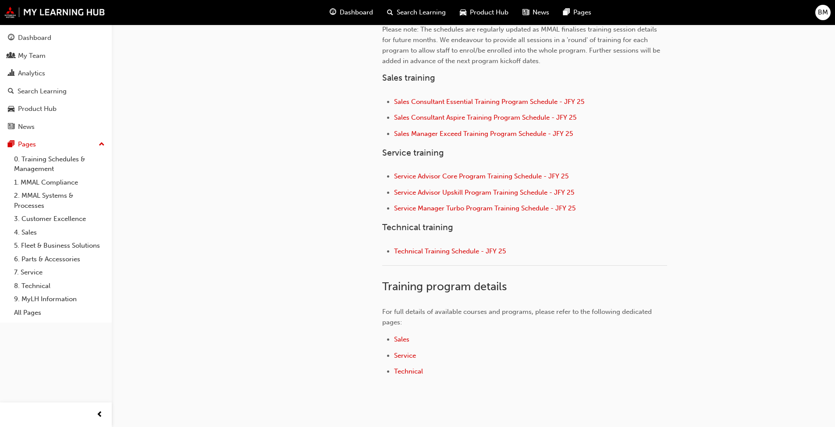
scroll to position [231, 0]
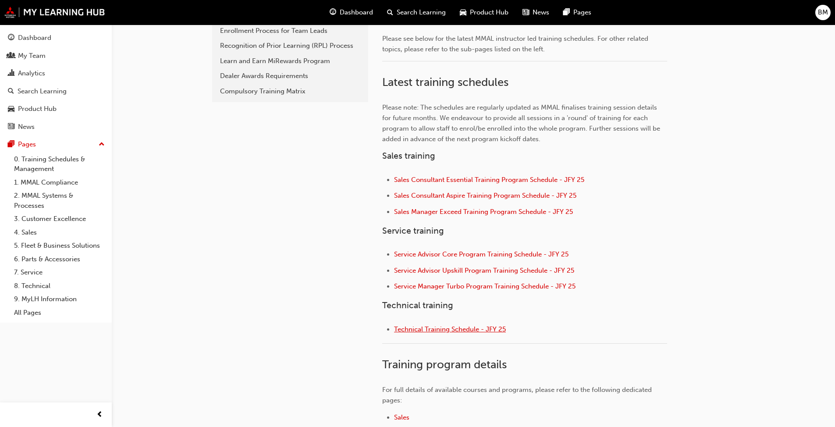
click at [453, 329] on span "Technical Training Schedule - JFY 25" at bounding box center [450, 329] width 112 height 8
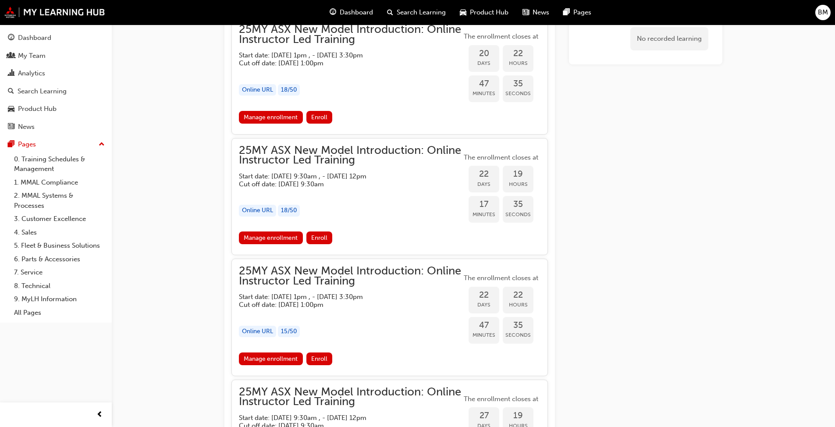
scroll to position [750, 0]
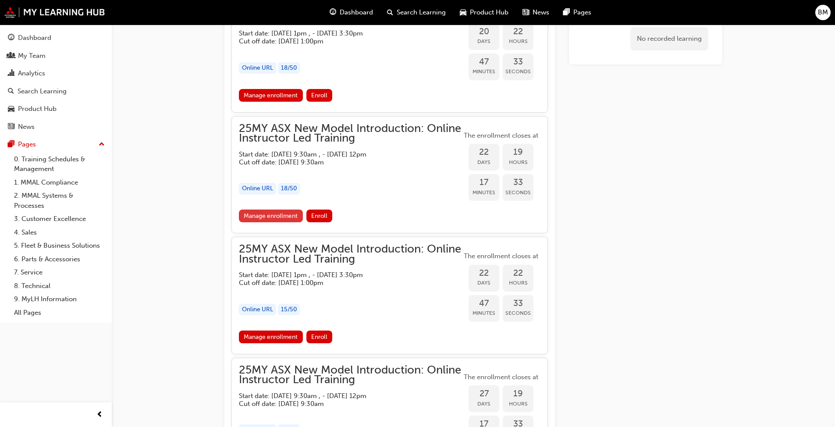
click at [278, 216] on link "Manage enrollment" at bounding box center [271, 216] width 64 height 13
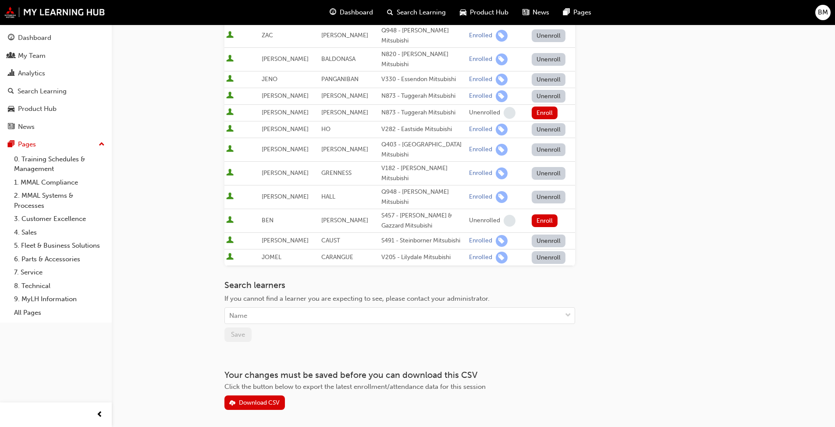
scroll to position [307, 0]
click at [307, 308] on div "Name" at bounding box center [393, 315] width 337 height 15
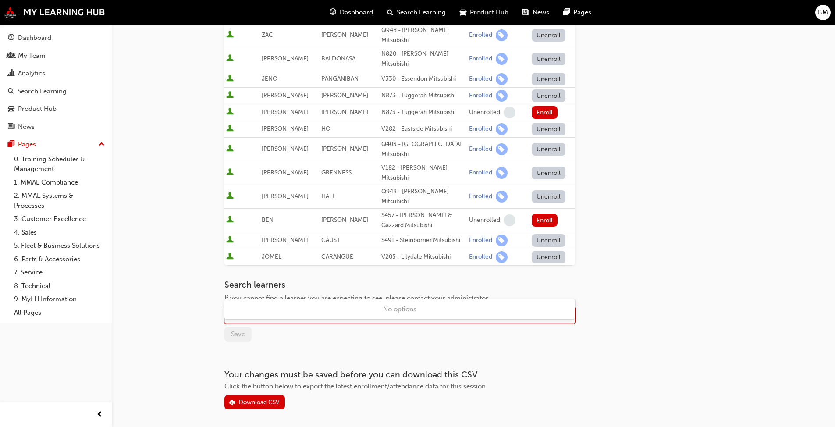
type input "mar"
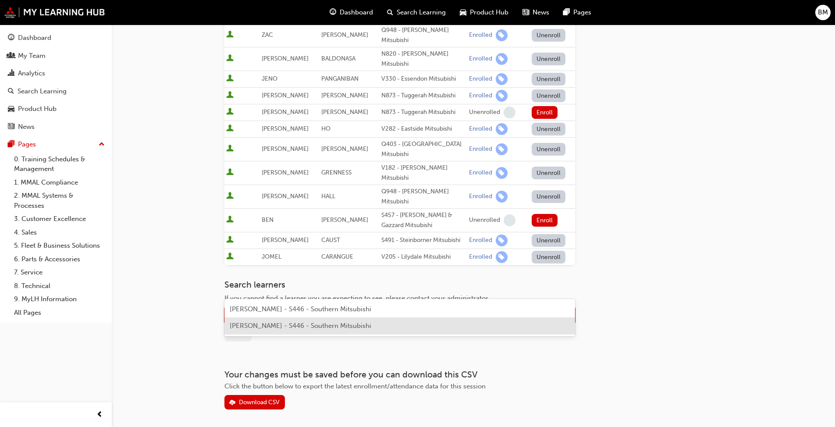
click at [284, 329] on span "[PERSON_NAME] - S446 - Southern Mitsubishi" at bounding box center [301, 326] width 142 height 8
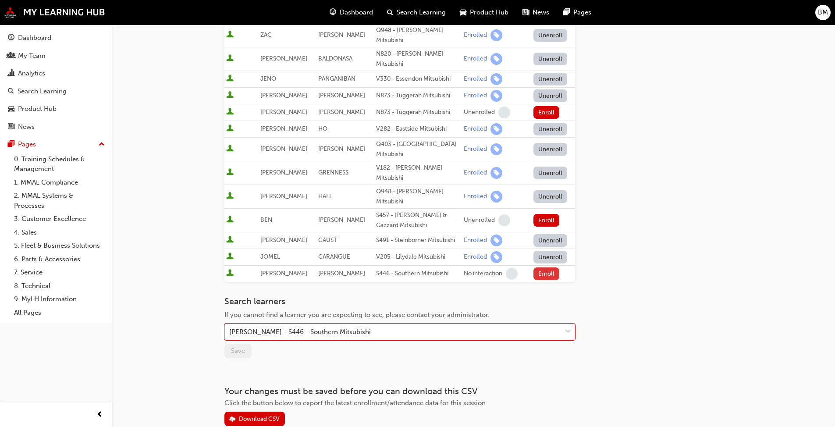
click at [544, 268] on button "Enroll" at bounding box center [547, 274] width 26 height 13
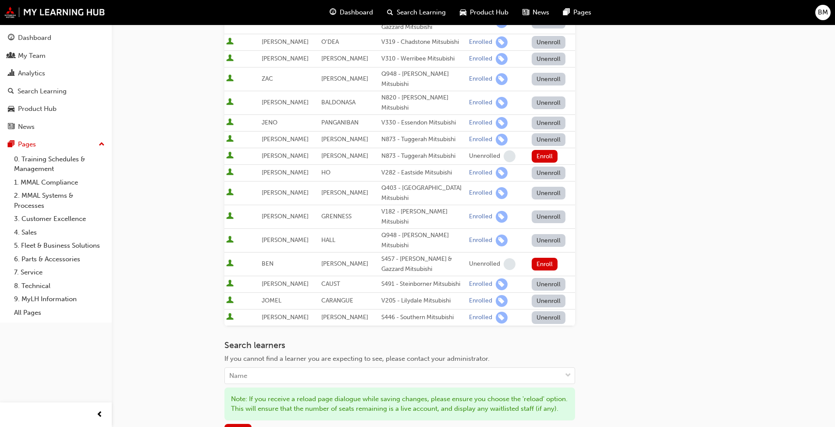
scroll to position [351, 0]
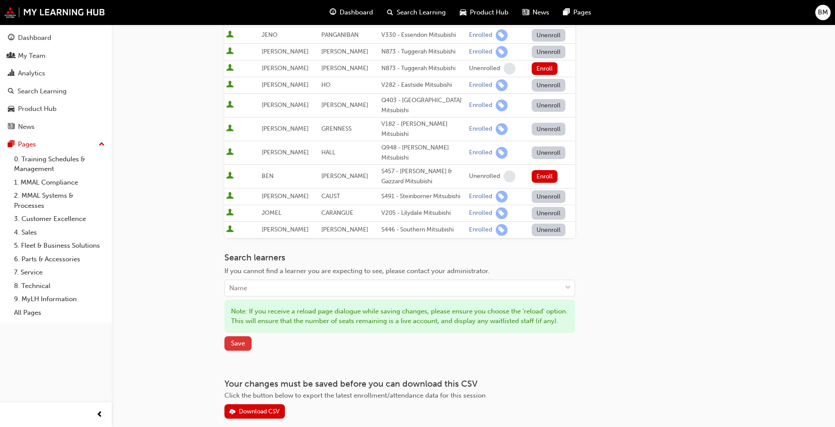
click at [229, 336] on button "Save" at bounding box center [238, 343] width 27 height 14
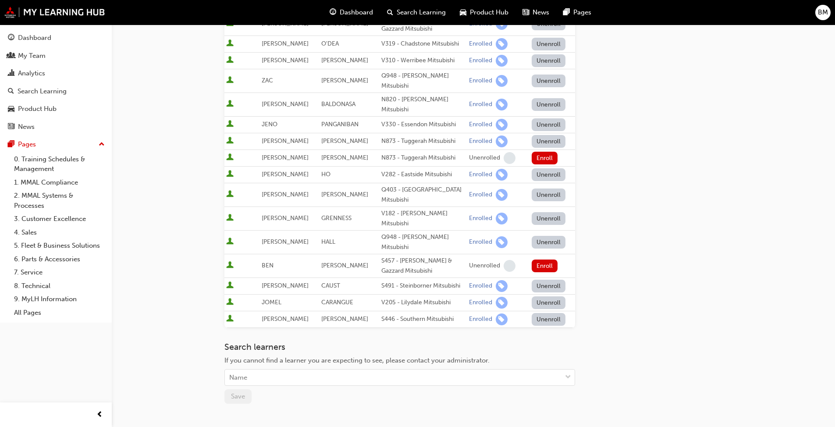
scroll to position [0, 0]
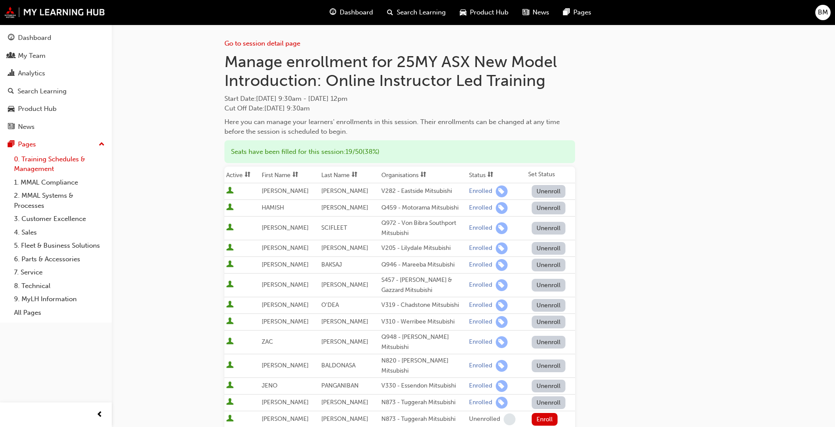
drag, startPoint x: 32, startPoint y: 161, endPoint x: 70, endPoint y: 165, distance: 38.8
click at [32, 161] on link "0. Training Schedules & Management" at bounding box center [60, 164] width 98 height 23
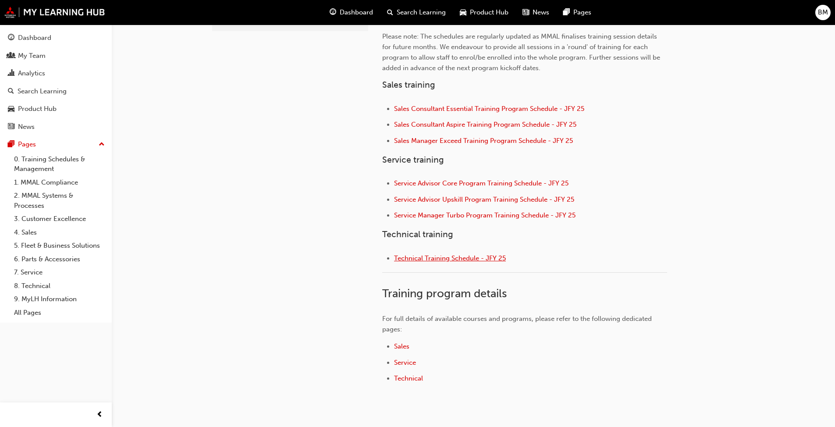
scroll to position [307, 0]
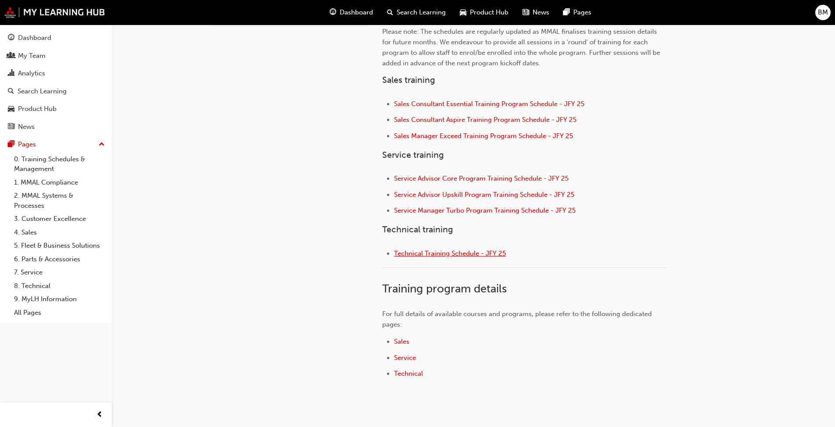
click at [466, 253] on span "Technical Training Schedule - JFY 25" at bounding box center [450, 254] width 112 height 8
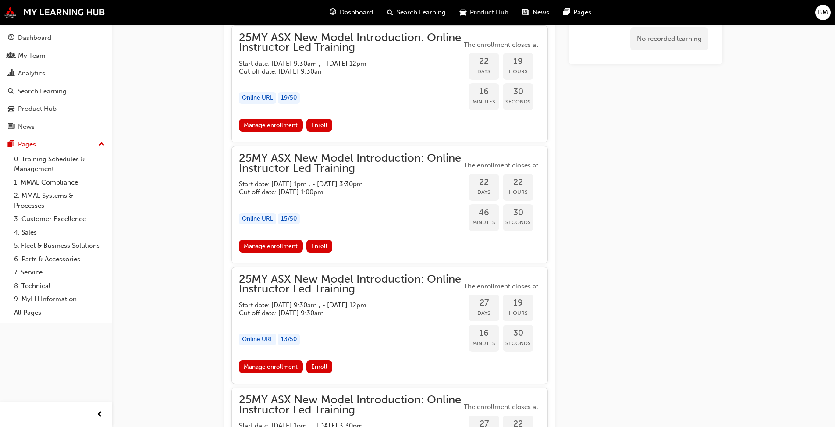
scroll to position [882, 0]
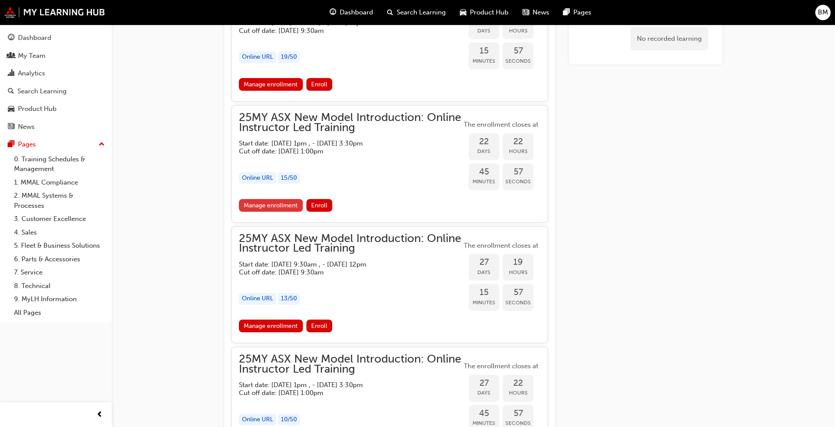
click at [276, 204] on link "Manage enrollment" at bounding box center [271, 205] width 64 height 13
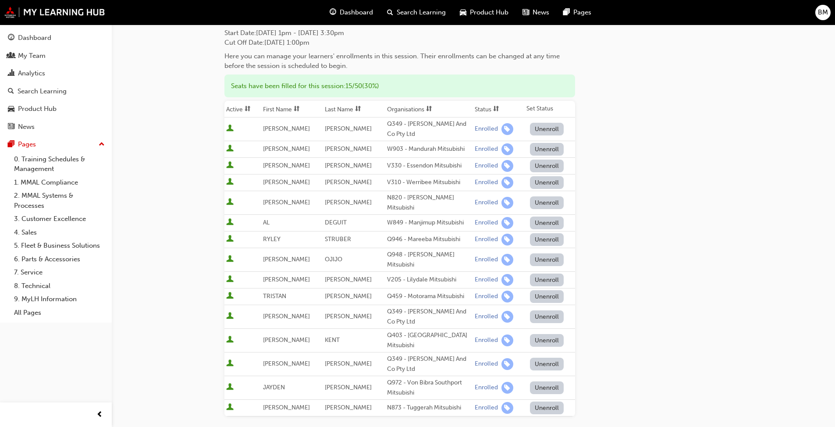
scroll to position [175, 0]
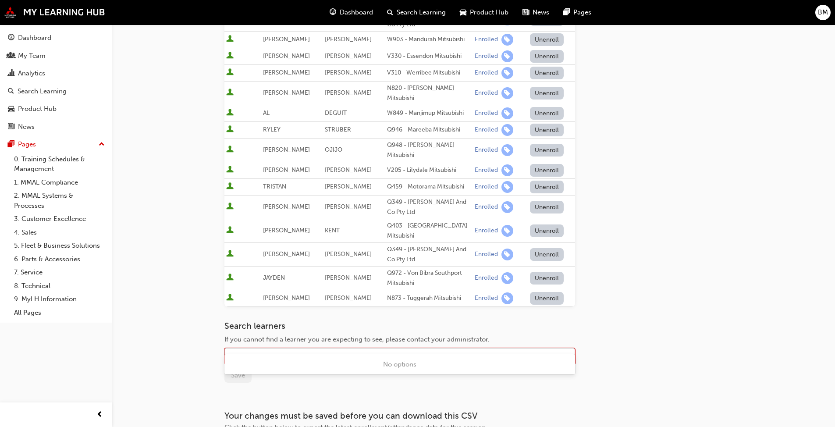
drag, startPoint x: 312, startPoint y: 340, endPoint x: 322, endPoint y: 343, distance: 10.0
click at [314, 349] on div "Name" at bounding box center [393, 356] width 337 height 15
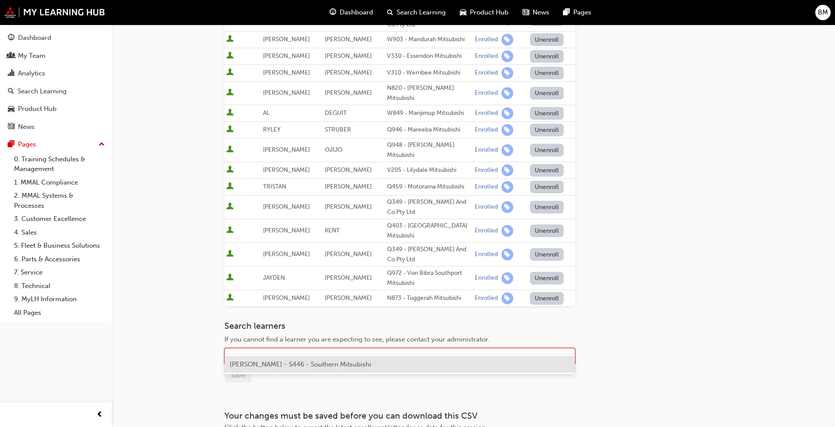
type input "c"
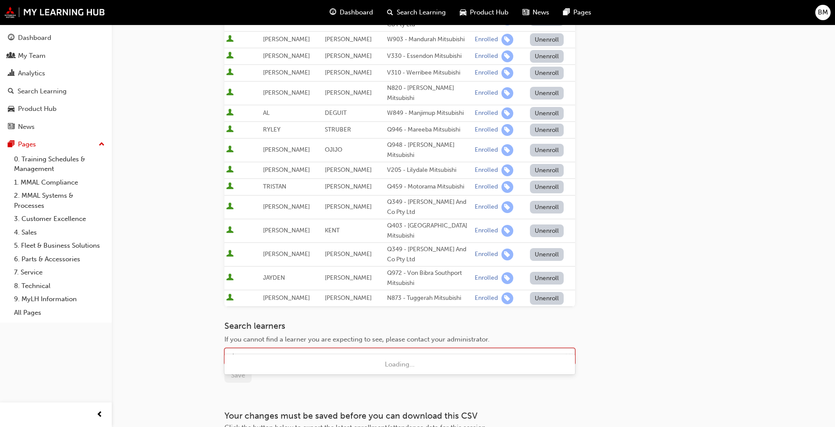
type input "s"
type input "[PERSON_NAME]"
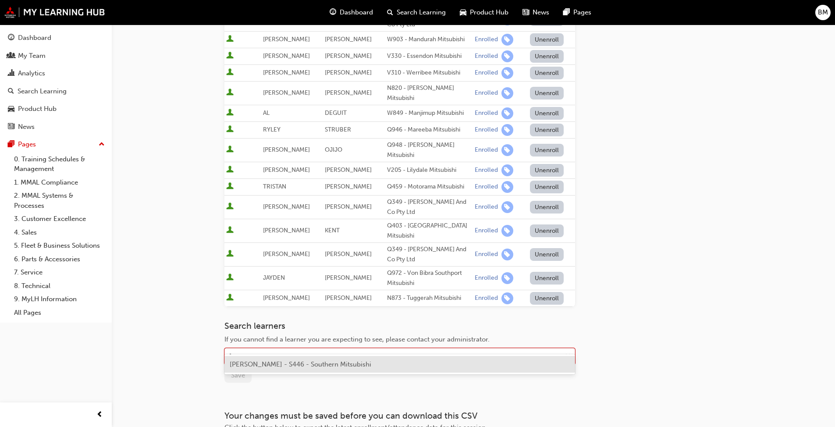
click at [304, 361] on span "[PERSON_NAME] - S446 - Southern Mitsubishi" at bounding box center [301, 364] width 142 height 8
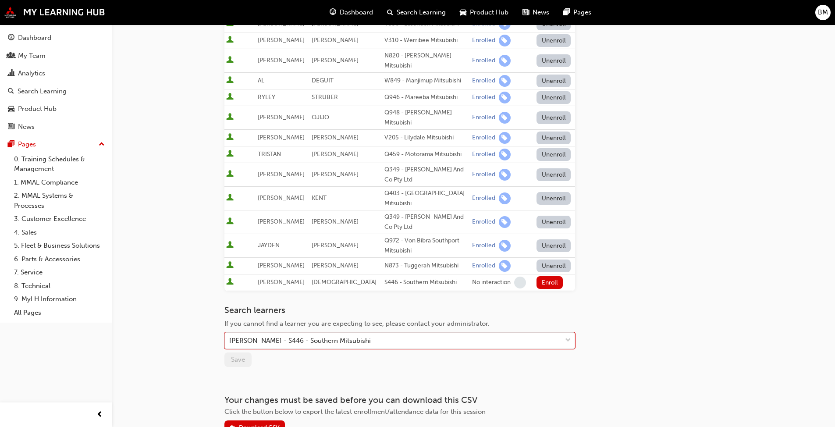
scroll to position [252, 0]
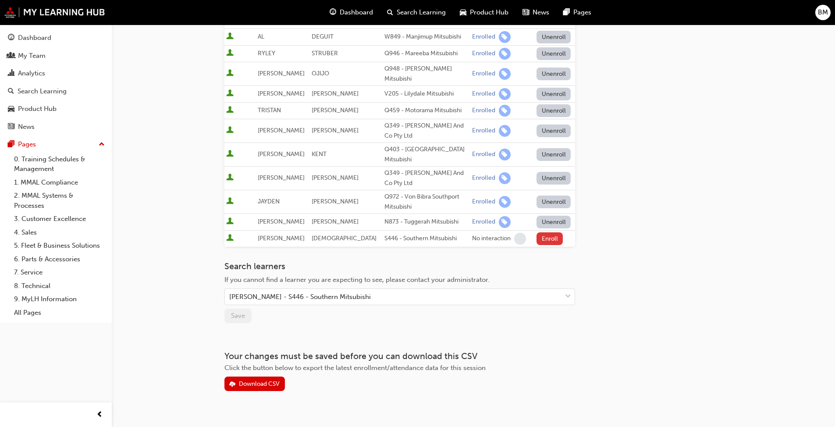
click at [544, 232] on button "Enroll" at bounding box center [550, 238] width 26 height 13
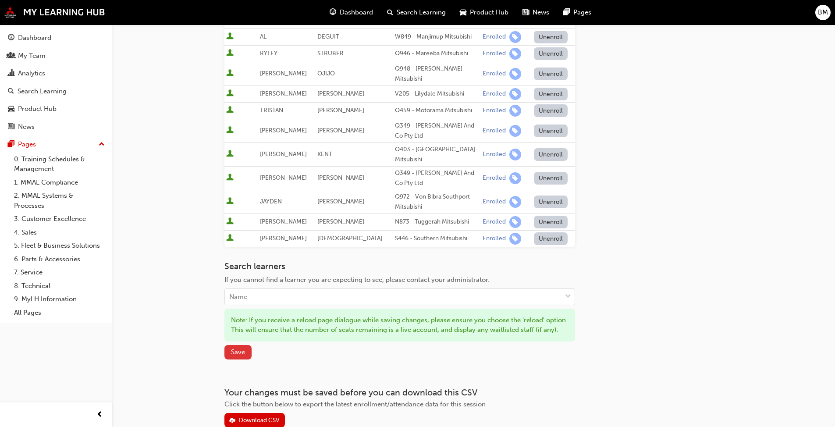
click at [241, 349] on span "Save" at bounding box center [238, 352] width 14 height 8
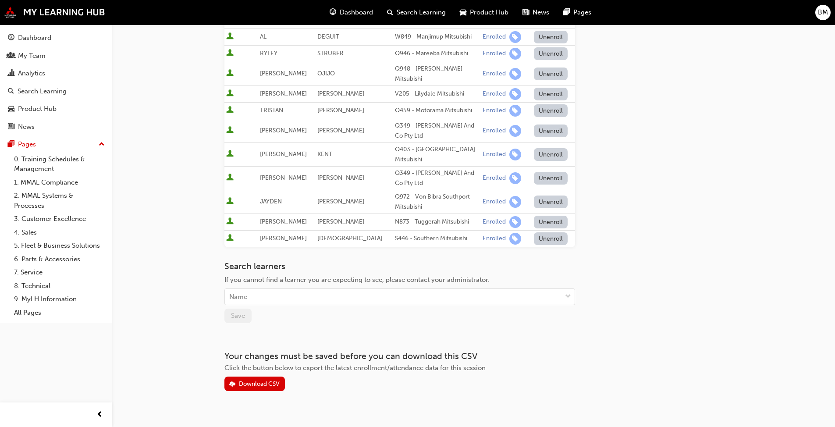
scroll to position [0, 0]
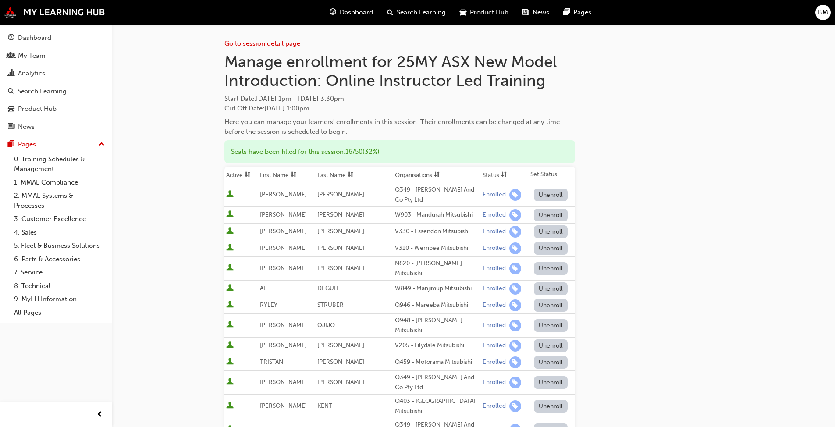
click at [733, 245] on div "Go to session detail page Manage enrollment for 25MY ASX New Model Introduction…" at bounding box center [474, 348] width 526 height 646
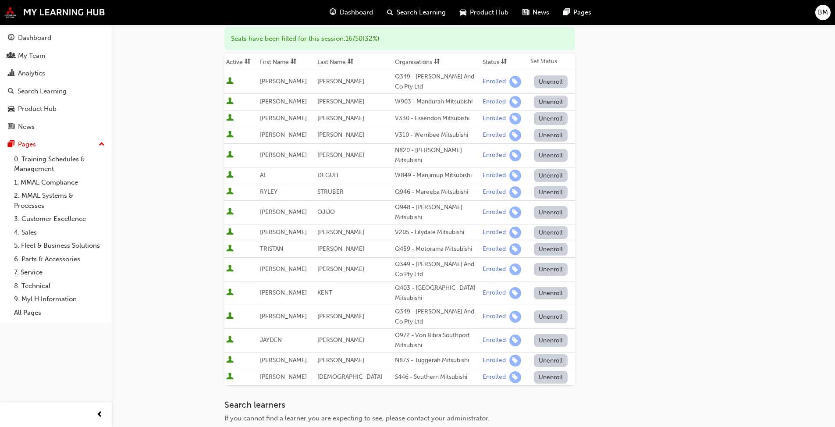
scroll to position [252, 0]
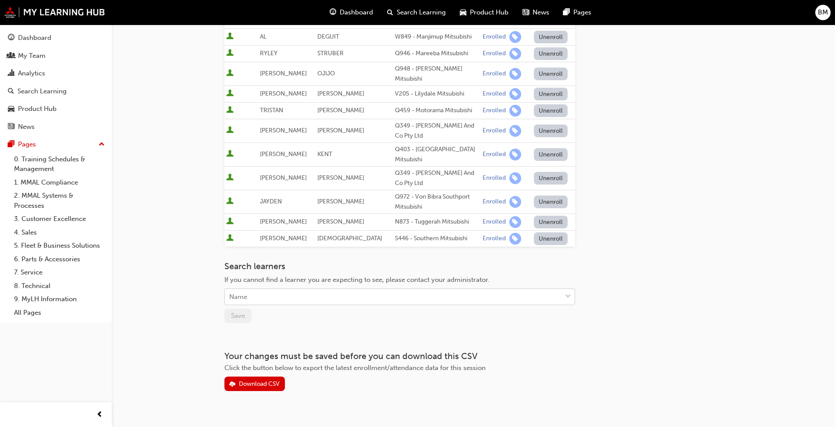
click at [299, 289] on div "Name" at bounding box center [393, 296] width 337 height 15
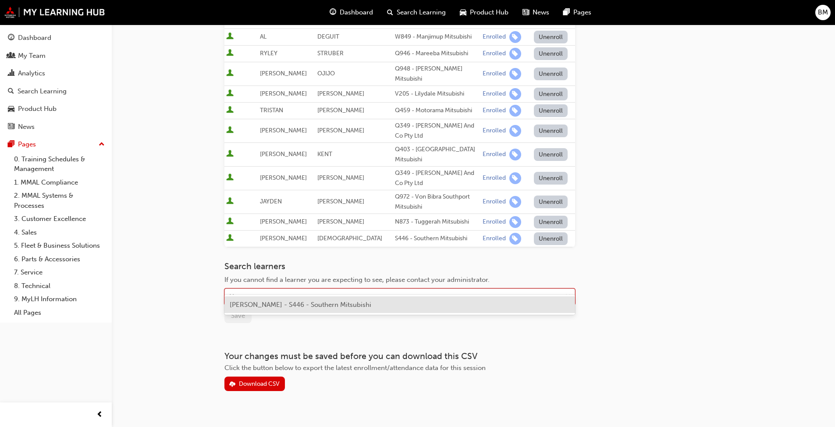
type input "i"
type input "ic"
click at [308, 307] on span "SHOUYOU ICHINOHE - S446 - Southern Mitsubishi" at bounding box center [307, 305] width 155 height 8
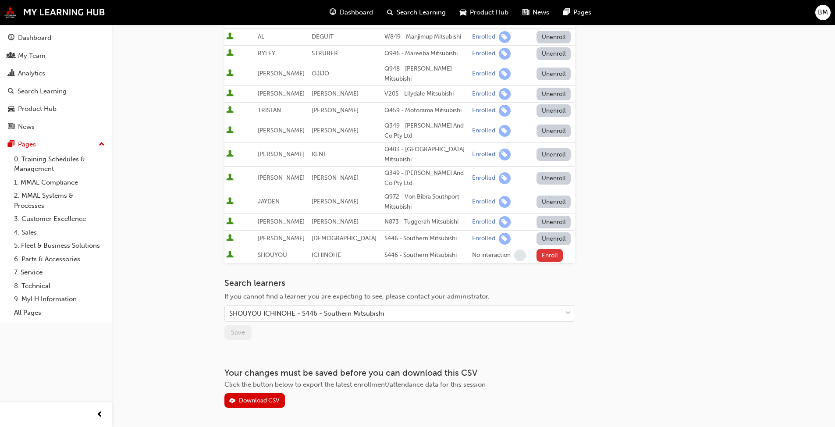
click at [543, 249] on button "Enroll" at bounding box center [550, 255] width 26 height 13
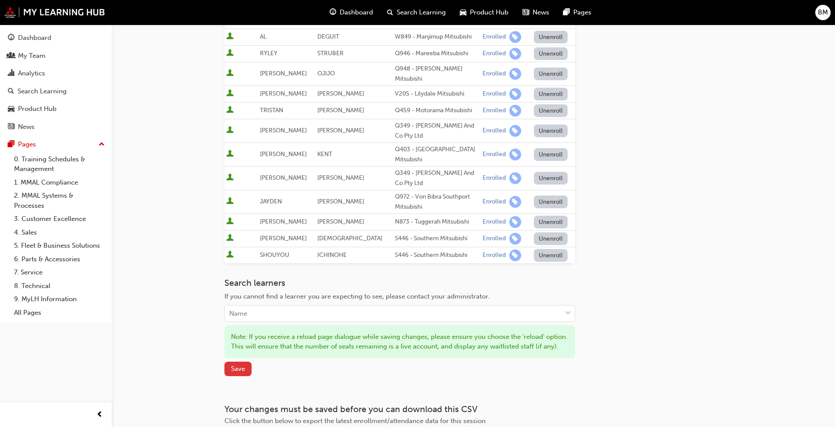
click at [235, 365] on span "Save" at bounding box center [238, 369] width 14 height 8
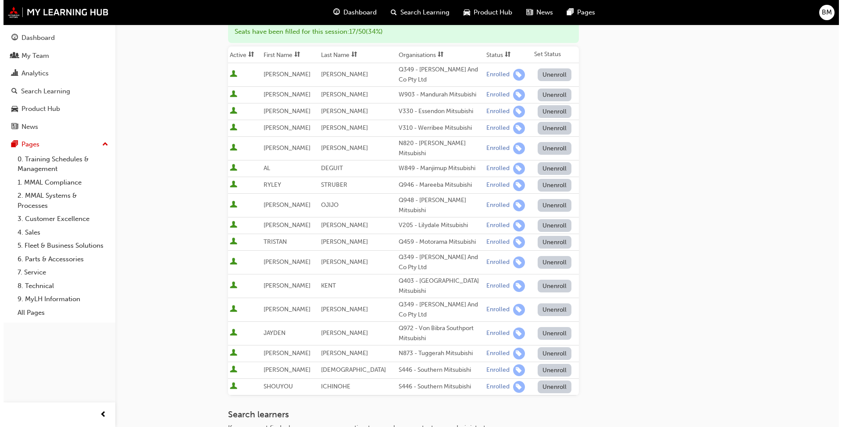
scroll to position [0, 0]
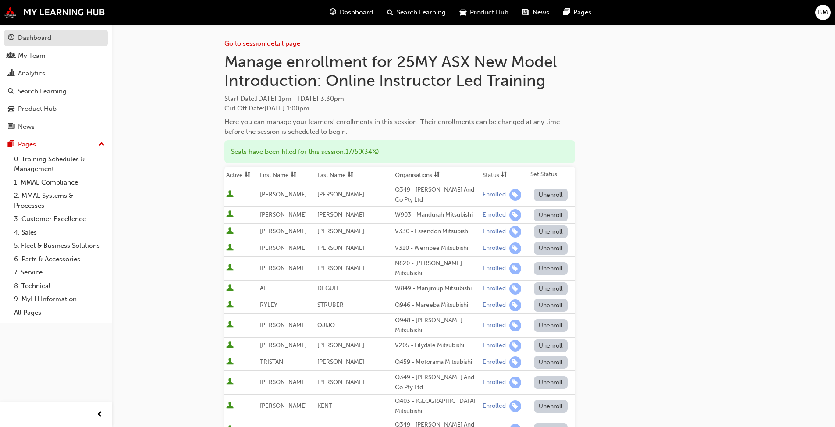
click at [29, 39] on div "Dashboard" at bounding box center [34, 38] width 33 height 10
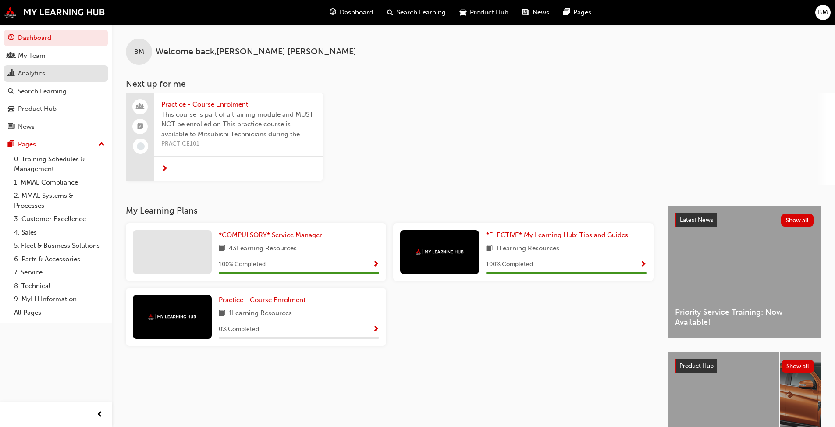
click at [49, 75] on div "Analytics" at bounding box center [56, 73] width 96 height 11
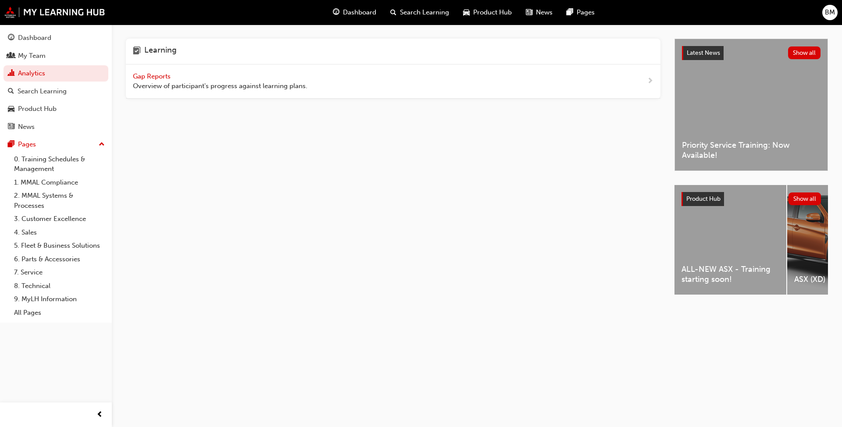
click at [161, 71] on div "Gap Reports Overview of participant's progress against learning plans." at bounding box center [220, 81] width 175 height 20
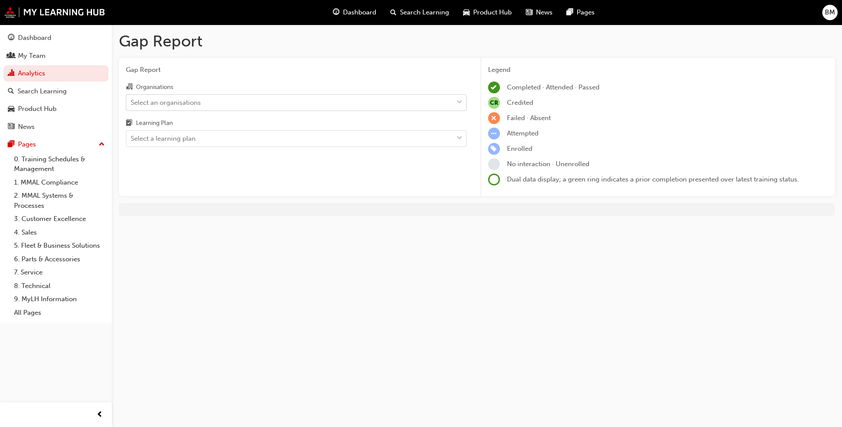
click at [188, 100] on div "Select an organisations" at bounding box center [166, 102] width 70 height 10
click at [132, 100] on input "Organisations Select an organisations" at bounding box center [131, 101] width 1 height 7
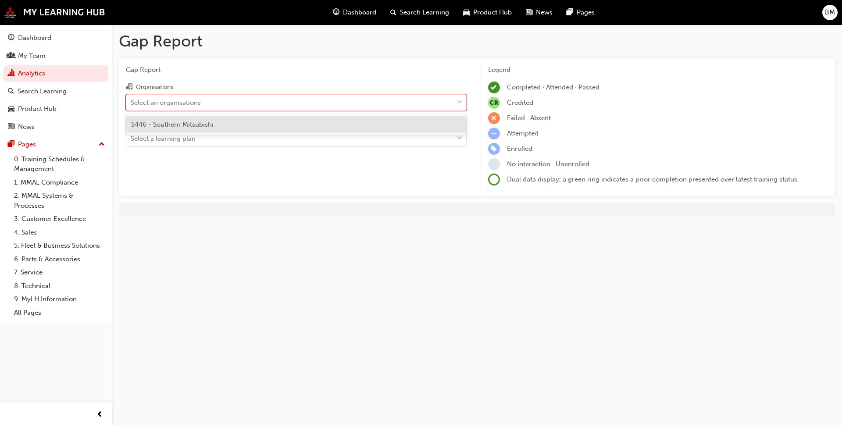
click at [196, 126] on span "S446 - Southern Mitsubishi" at bounding box center [172, 125] width 82 height 8
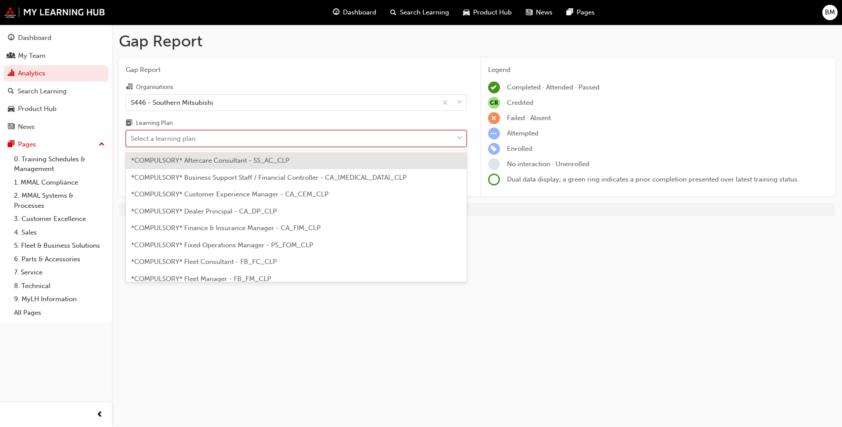
click at [191, 135] on div "Select a learning plan" at bounding box center [163, 139] width 65 height 10
click at [132, 135] on input "Learning Plan option *COMPULSORY* Aftercare Consultant - SS_AC_CLP focused, 1 o…" at bounding box center [131, 138] width 1 height 7
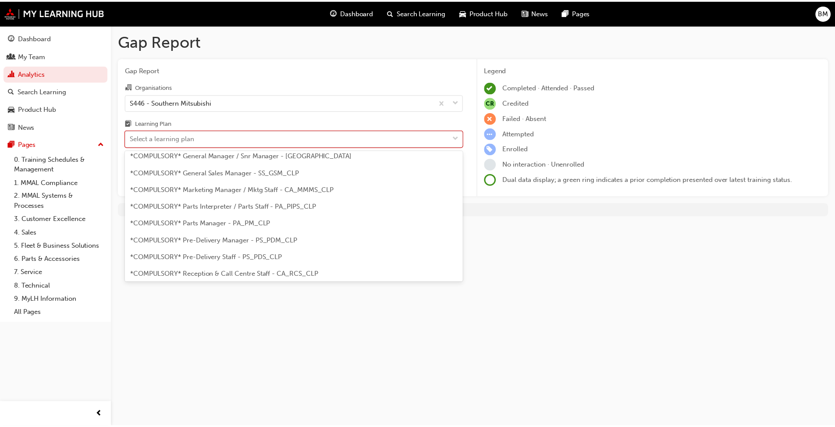
scroll to position [263, 0]
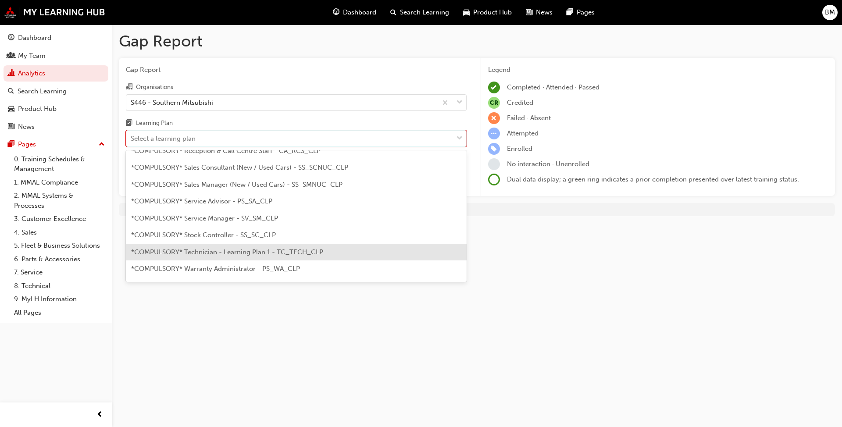
click at [215, 250] on span "*COMPULSORY* Technician - Learning Plan 1 - TC_TECH_CLP" at bounding box center [227, 252] width 192 height 8
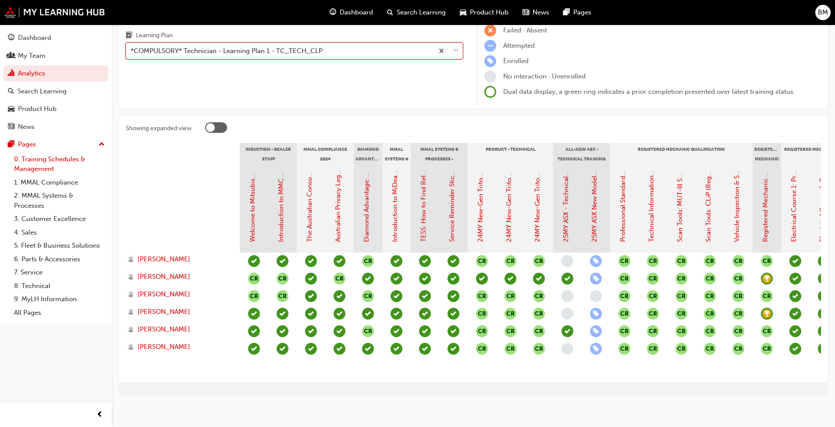
click at [46, 153] on link "0. Training Schedules & Management" at bounding box center [60, 164] width 98 height 23
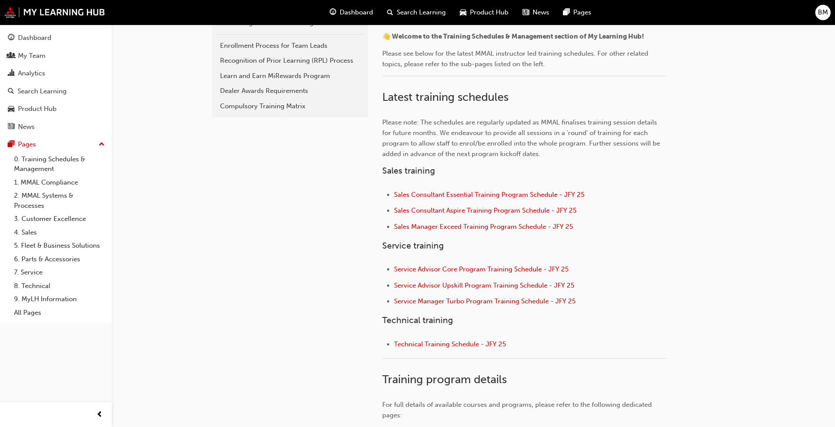
scroll to position [219, 0]
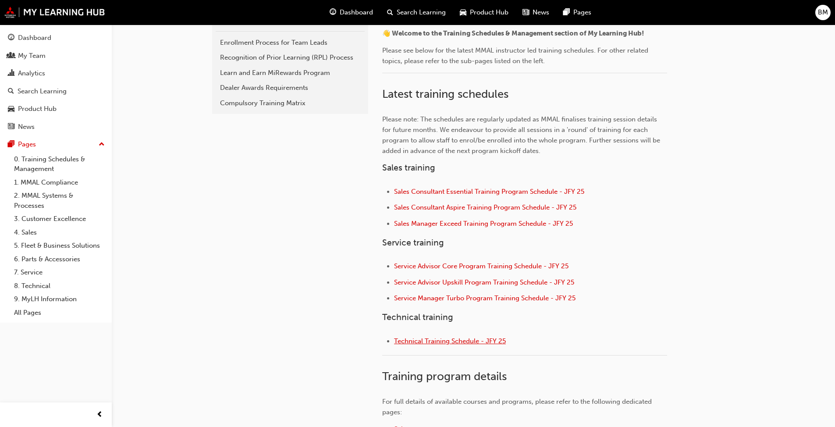
click at [433, 341] on span "Technical Training Schedule - JFY 25" at bounding box center [450, 341] width 112 height 8
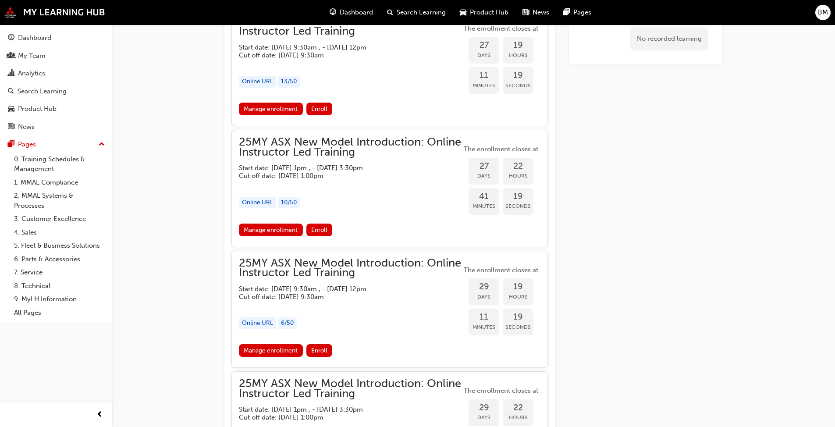
scroll to position [1101, 0]
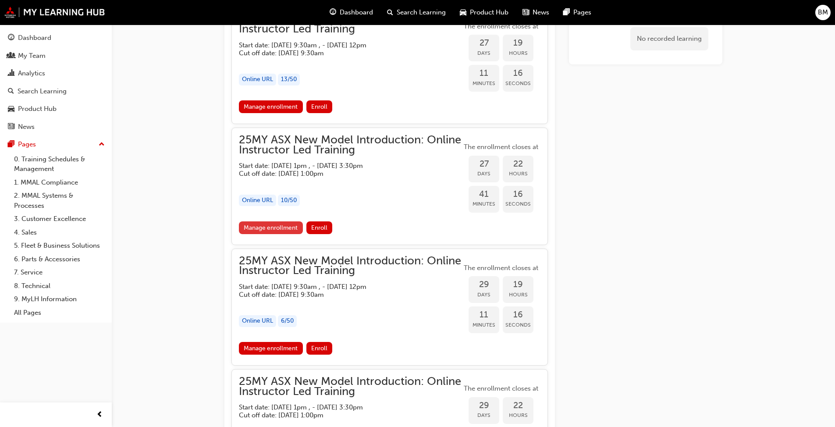
click at [278, 227] on link "Manage enrollment" at bounding box center [271, 227] width 64 height 13
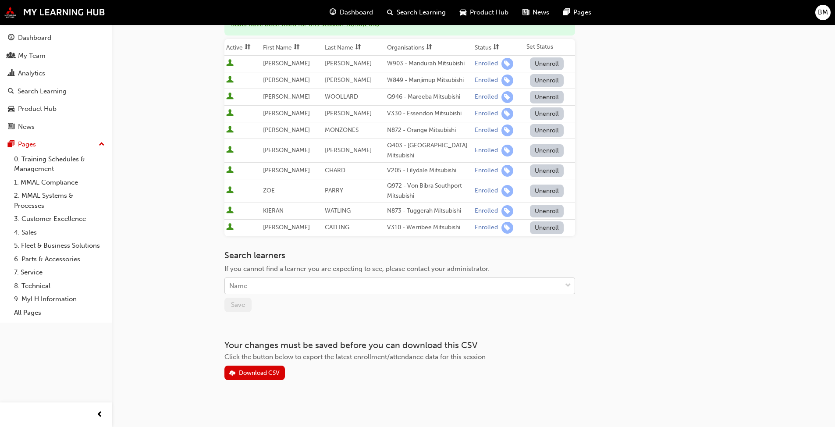
scroll to position [131, 0]
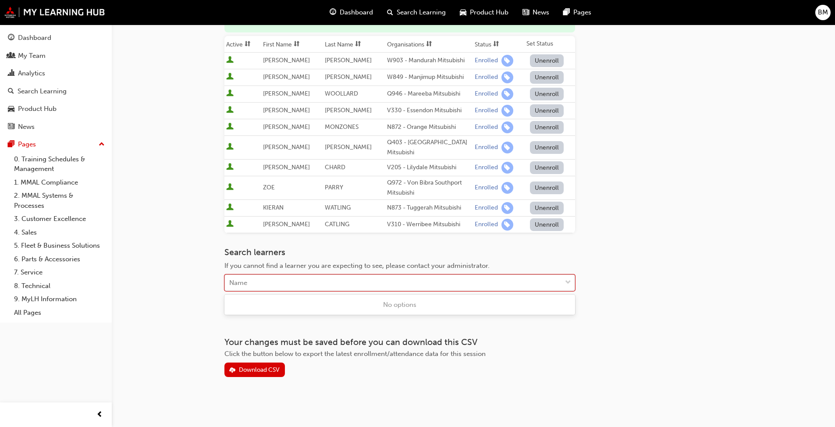
click at [282, 282] on div "Name" at bounding box center [393, 282] width 337 height 15
type input "fer"
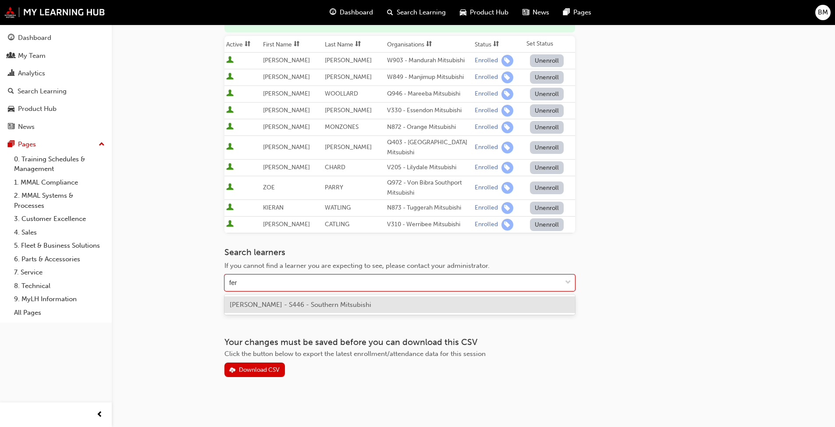
click at [288, 305] on span "[PERSON_NAME] - S446 - Southern Mitsubishi" at bounding box center [301, 305] width 142 height 8
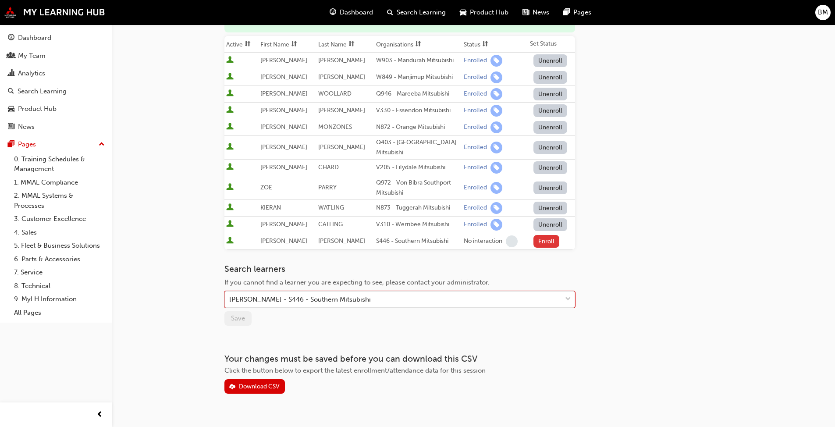
click at [539, 245] on button "Enroll" at bounding box center [547, 241] width 26 height 13
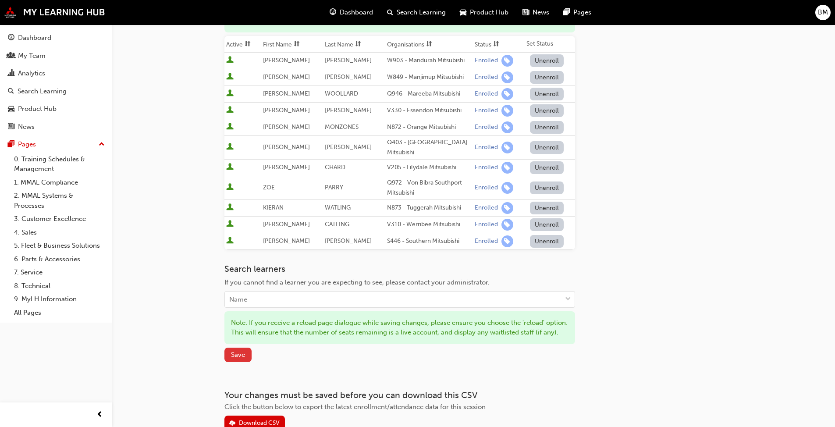
click at [230, 362] on button "Save" at bounding box center [238, 355] width 27 height 14
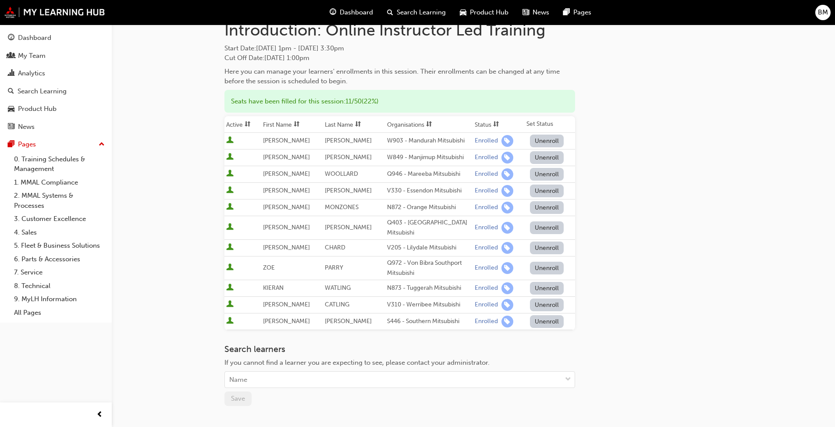
scroll to position [0, 0]
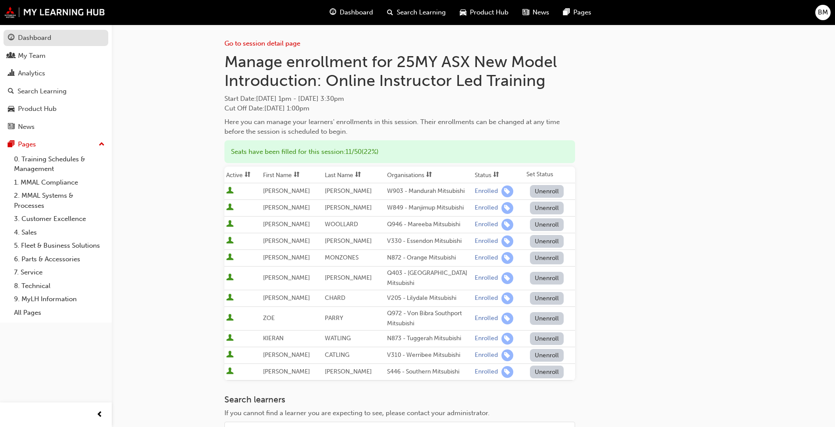
click at [35, 40] on div "Dashboard" at bounding box center [34, 38] width 33 height 10
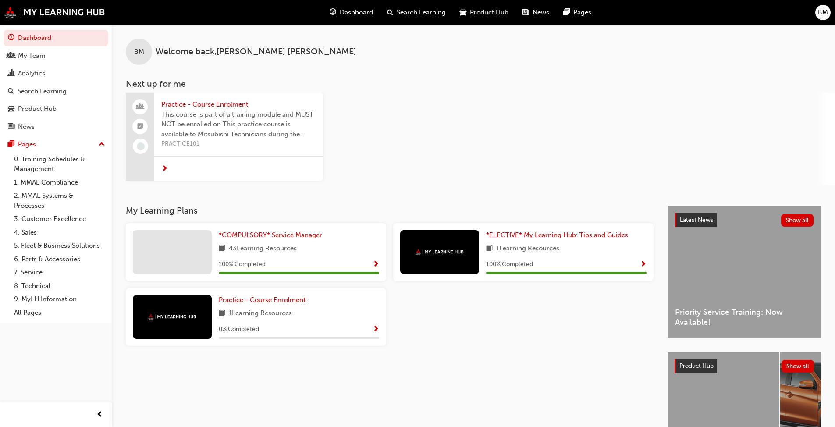
click at [550, 171] on div "Practice - Course Enrolment This course is part of a training module and MUST N…" at bounding box center [481, 139] width 710 height 92
drag, startPoint x: 520, startPoint y: 343, endPoint x: 804, endPoint y: 264, distance: 295.5
click at [520, 343] on div "*COMPULSORY* Service Manager 43 Learning Resources 100 % Completed *ELECTIVE* M…" at bounding box center [389, 288] width 535 height 130
click at [490, 118] on div "Practice - Course Enrolment This course is part of a training module and MUST N…" at bounding box center [481, 139] width 710 height 92
